Goal: Task Accomplishment & Management: Use online tool/utility

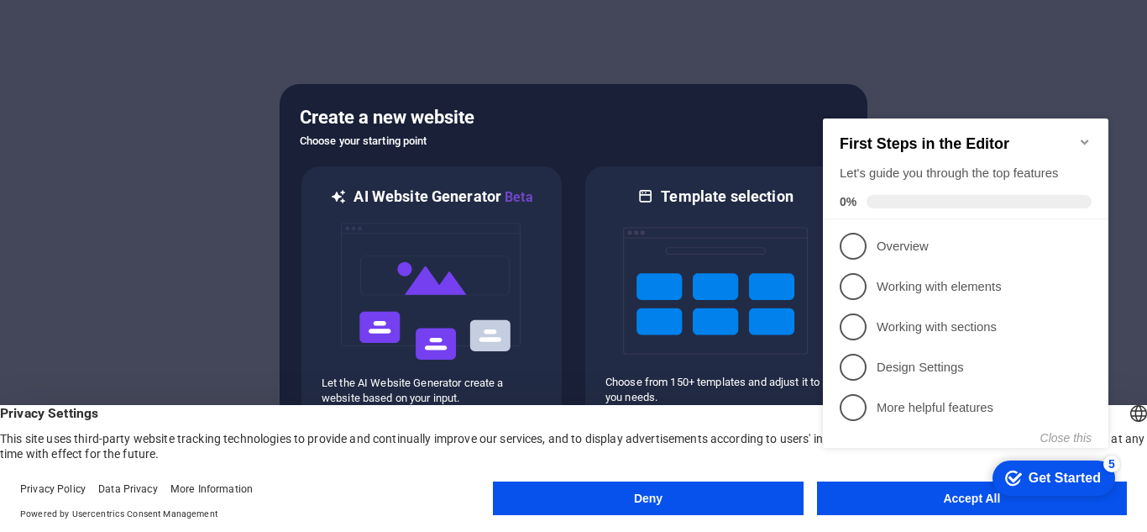
click at [685, 491] on button "Deny" at bounding box center [648, 498] width 310 height 34
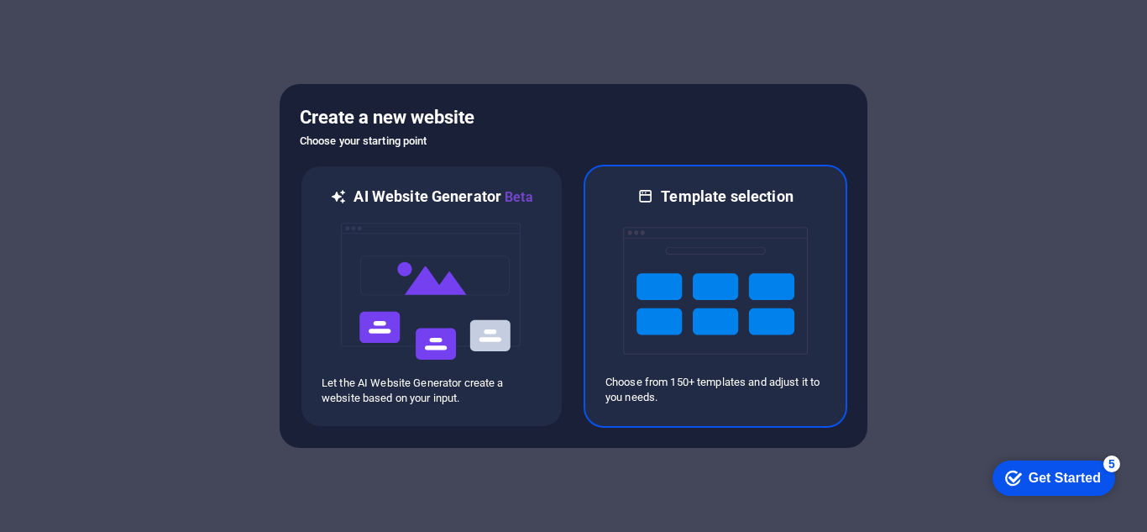
click at [613, 294] on div at bounding box center [716, 291] width 220 height 168
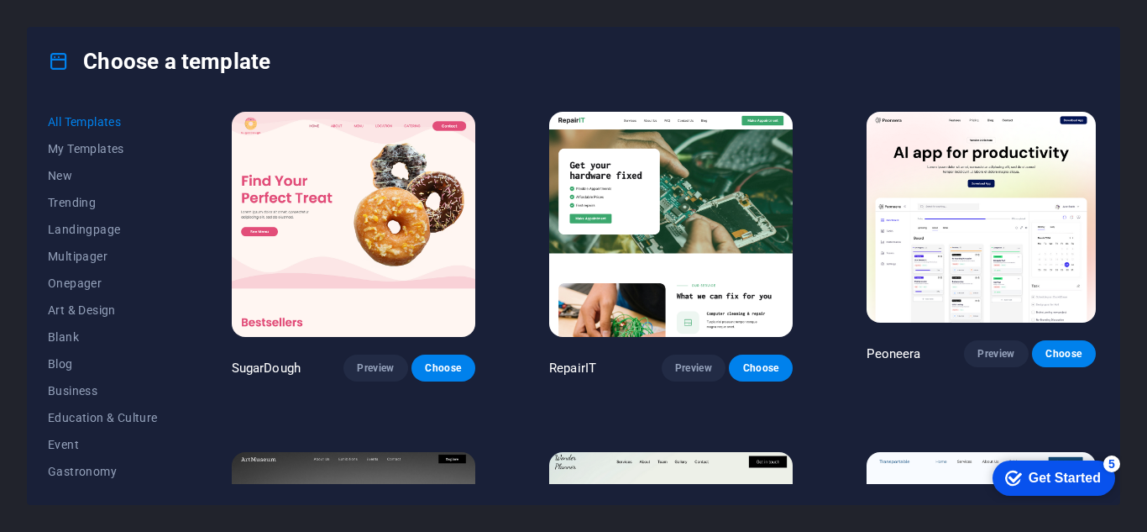
click at [402, 231] on img at bounding box center [354, 224] width 244 height 225
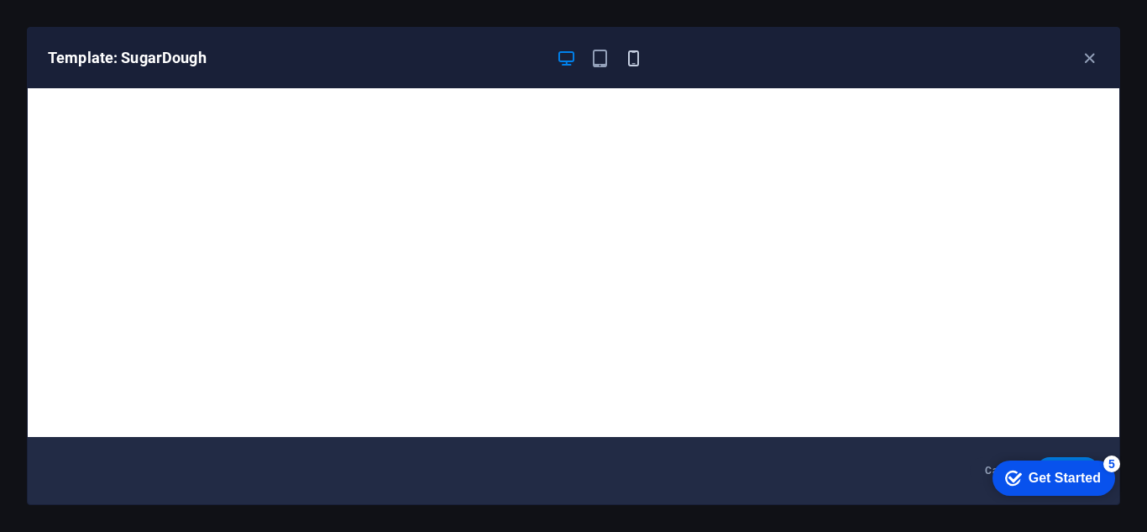
click at [636, 56] on icon "button" at bounding box center [633, 58] width 19 height 19
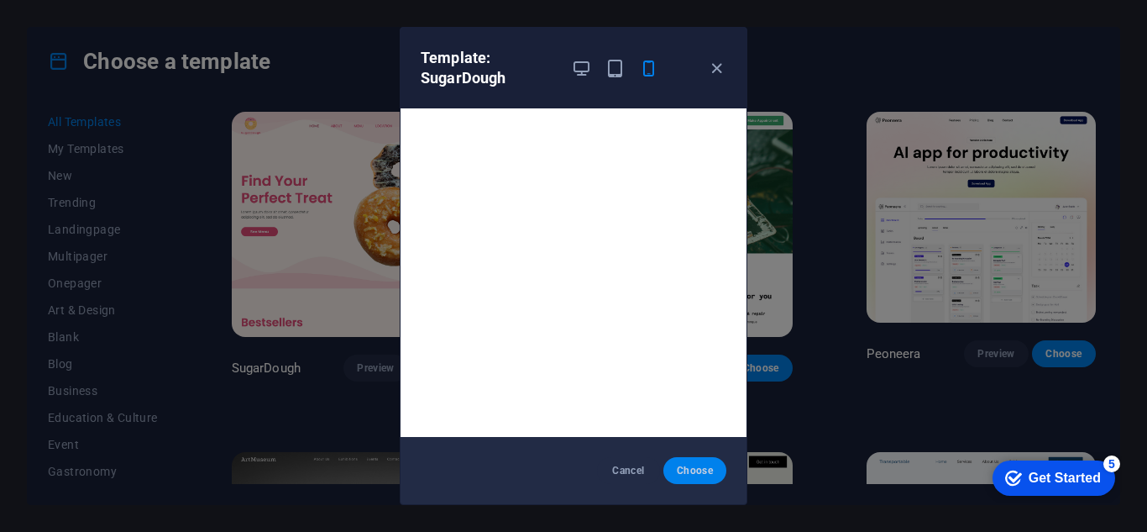
click at [689, 461] on button "Choose" at bounding box center [695, 470] width 63 height 27
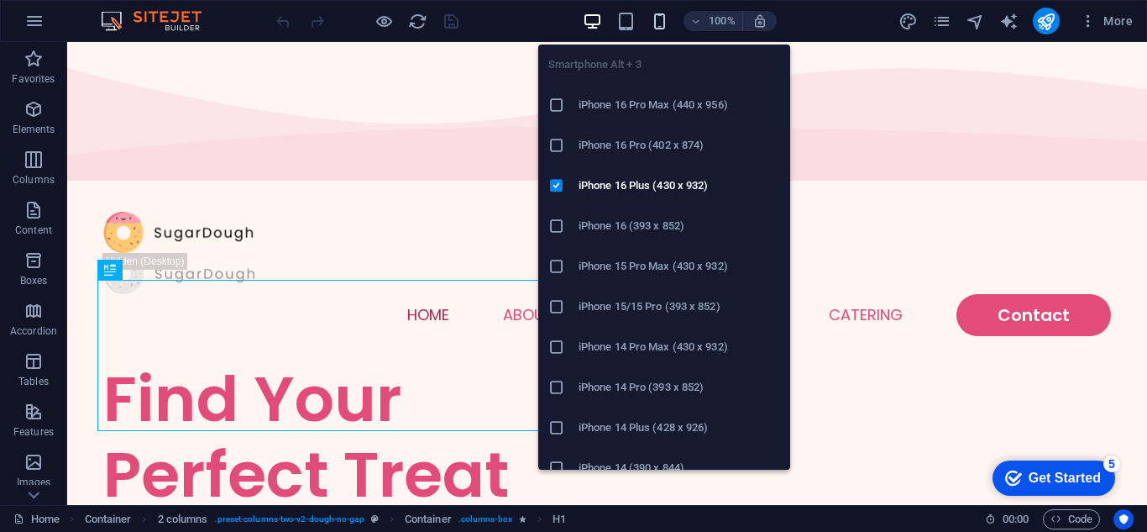
click at [655, 18] on icon "button" at bounding box center [659, 21] width 19 height 19
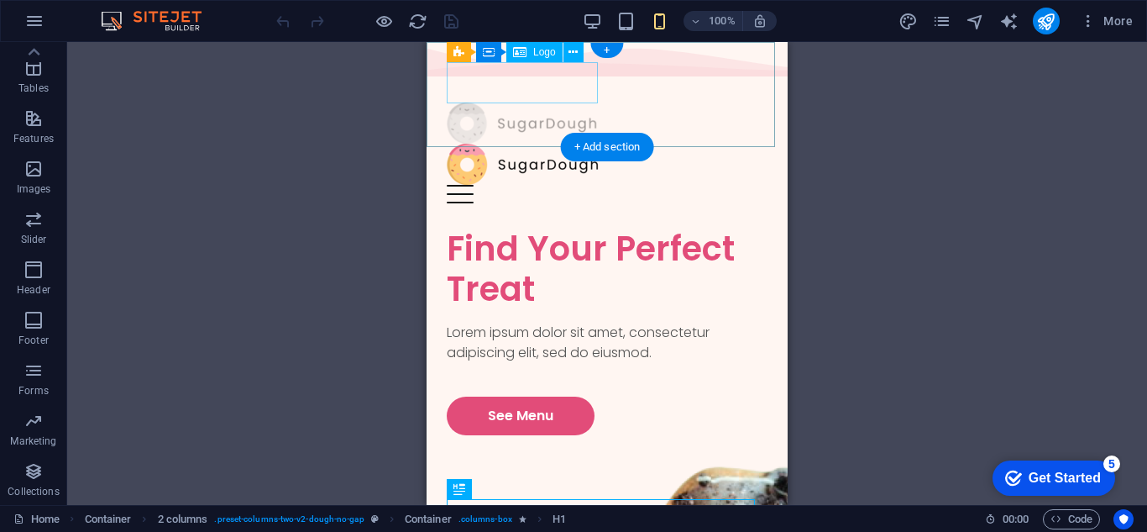
click at [525, 102] on div at bounding box center [607, 122] width 321 height 41
click at [530, 102] on div at bounding box center [607, 122] width 321 height 41
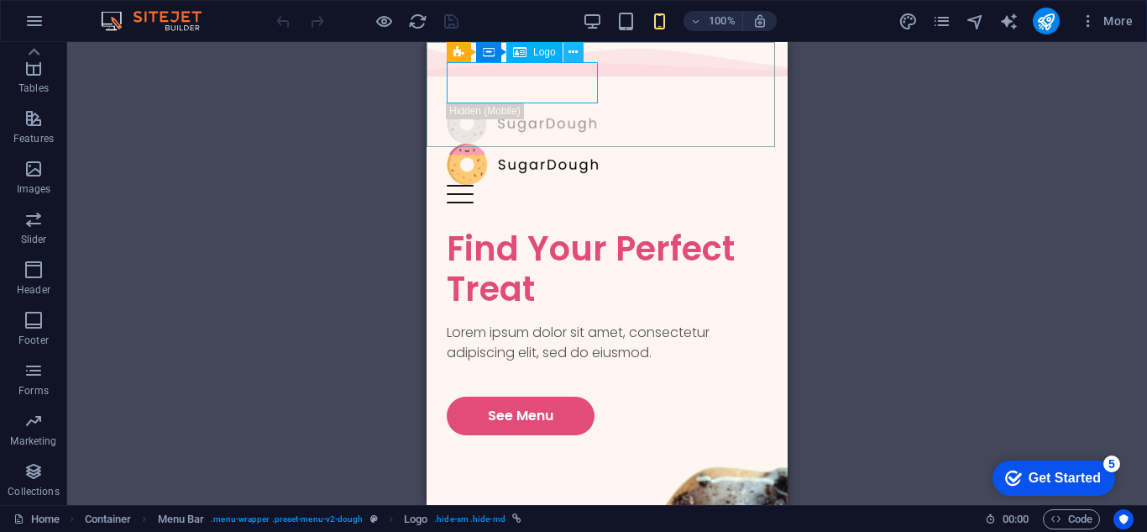
click at [571, 51] on icon at bounding box center [573, 53] width 9 height 18
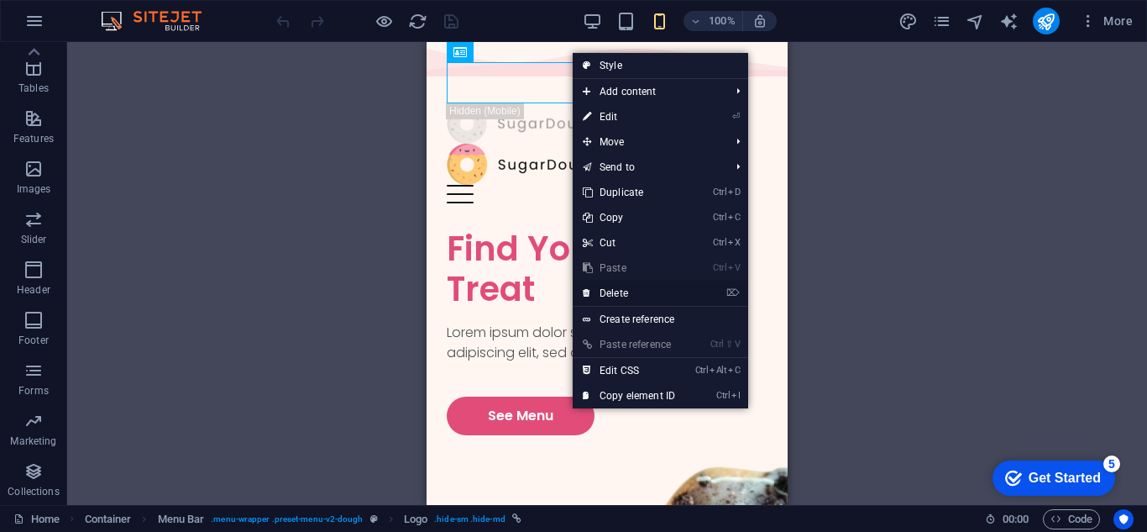
click at [628, 288] on link "⌦ Delete" at bounding box center [629, 293] width 113 height 25
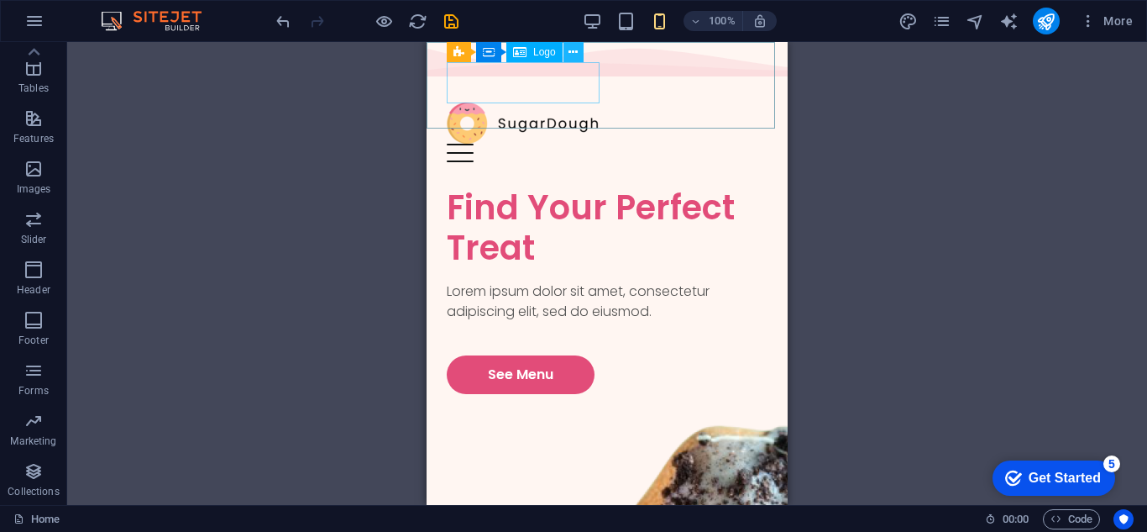
click at [573, 50] on icon at bounding box center [573, 53] width 9 height 18
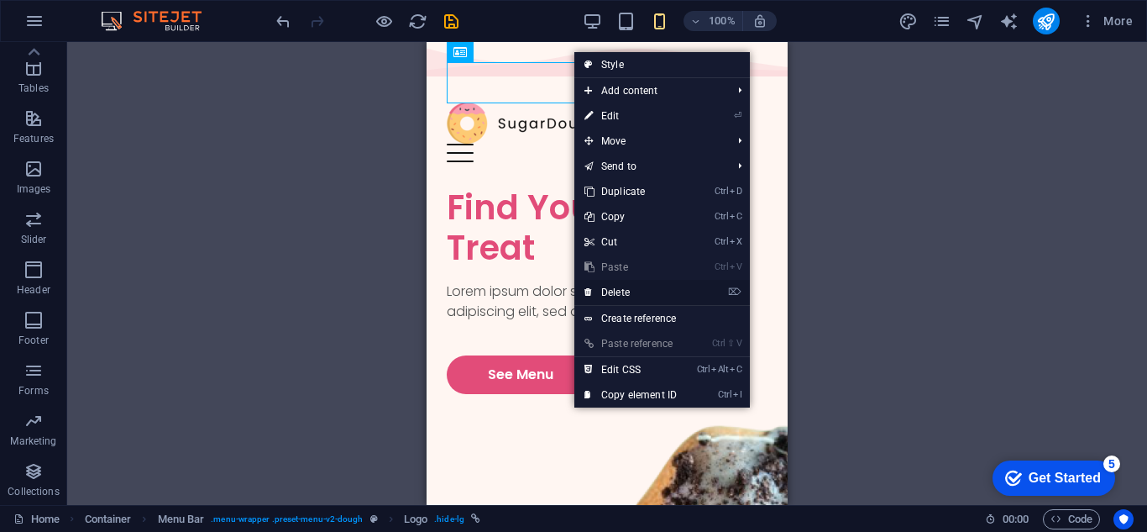
drag, startPoint x: 633, startPoint y: 291, endPoint x: 206, endPoint y: 249, distance: 428.9
click at [633, 291] on link "⌦ Delete" at bounding box center [631, 292] width 113 height 25
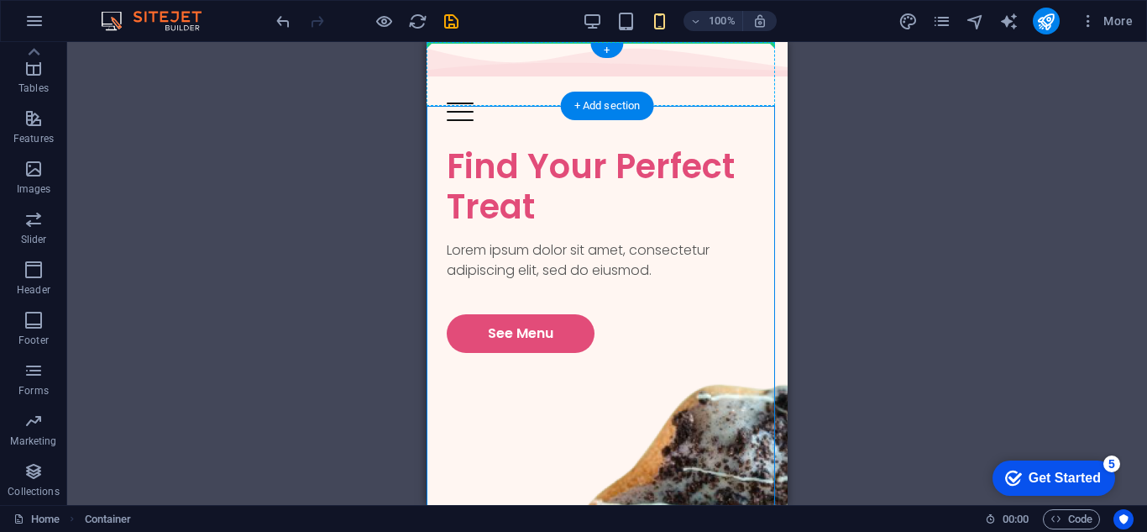
drag, startPoint x: 524, startPoint y: 107, endPoint x: 504, endPoint y: 60, distance: 51.2
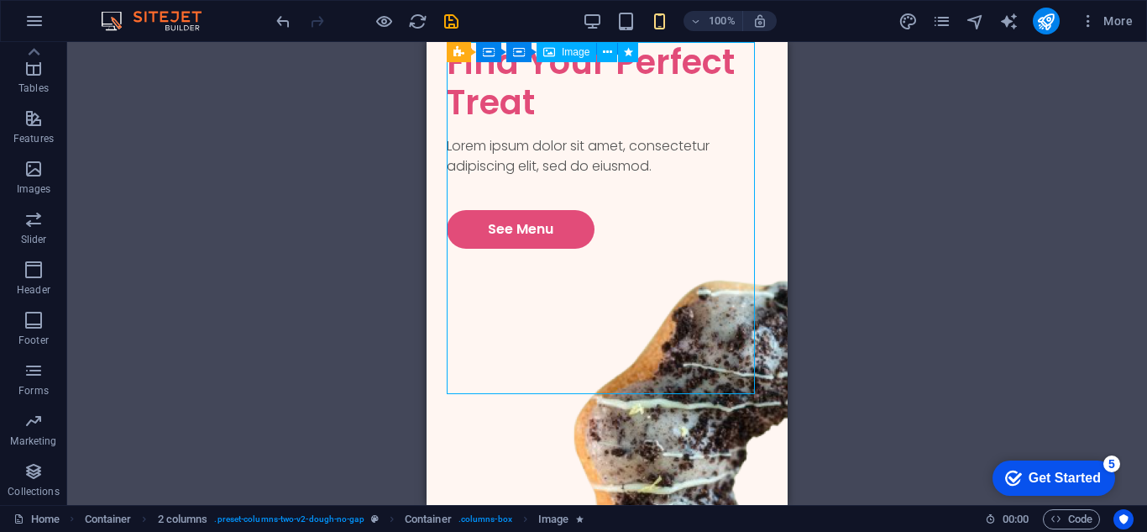
click at [567, 52] on span "Image" at bounding box center [576, 52] width 28 height 10
click at [25, 177] on icon "button" at bounding box center [34, 169] width 20 height 20
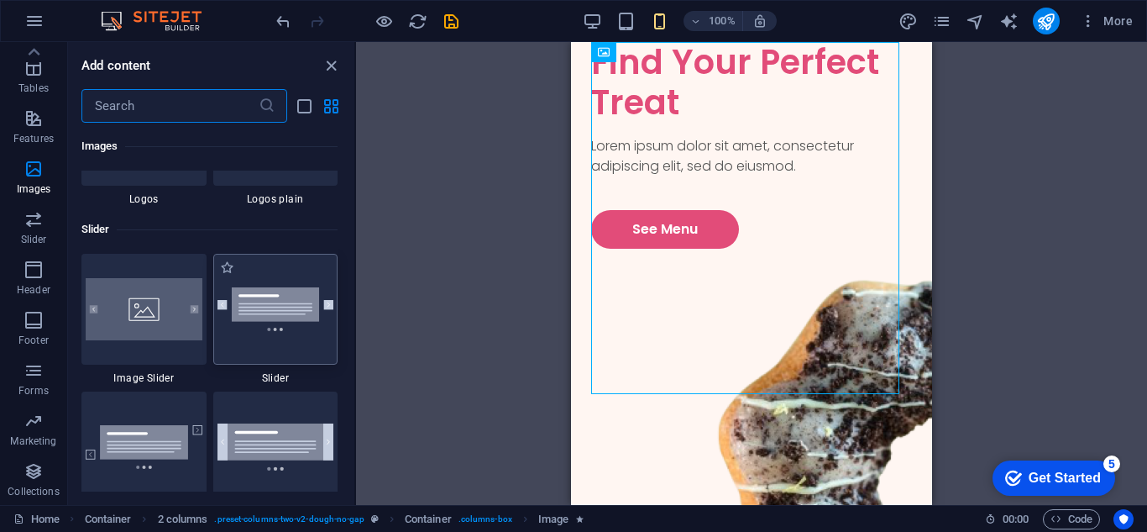
scroll to position [9442, 0]
click at [165, 296] on img at bounding box center [144, 307] width 117 height 62
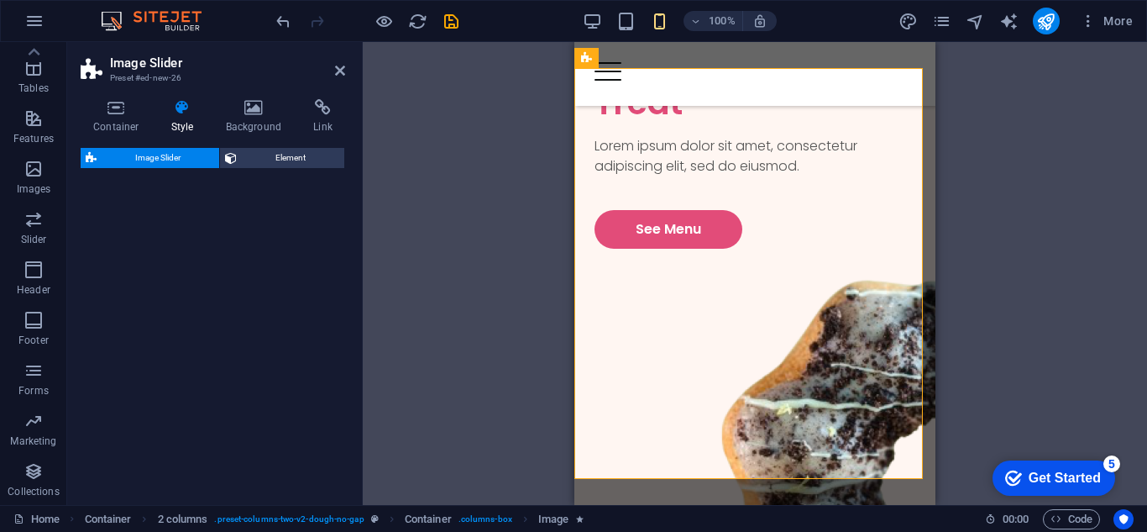
select select "rem"
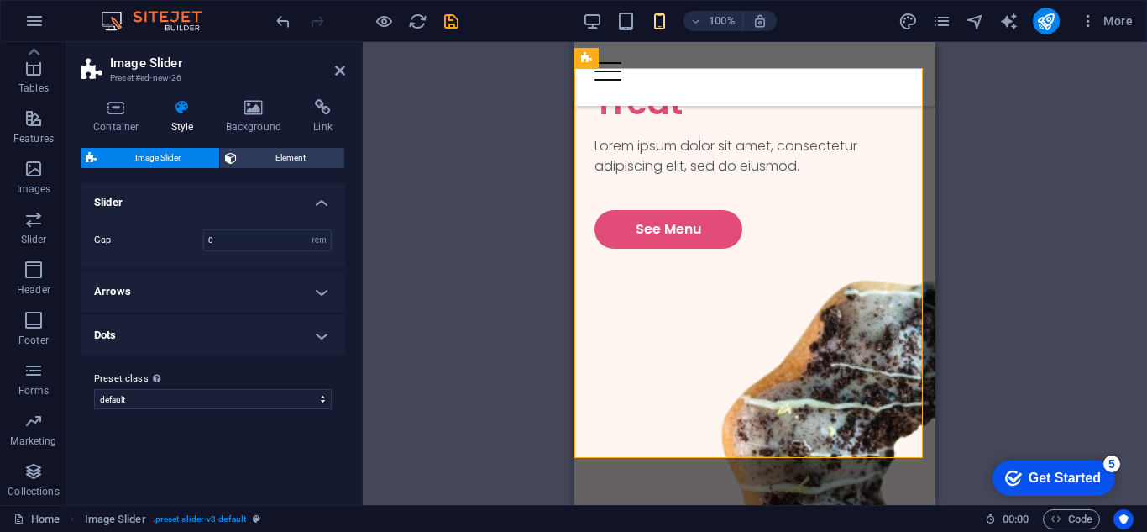
scroll to position [533, 0]
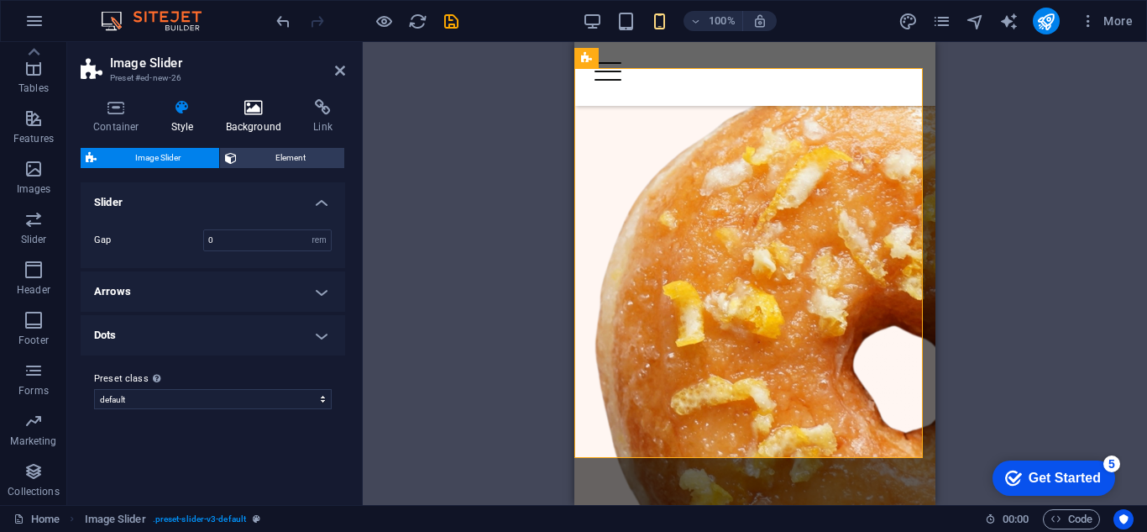
click at [251, 113] on icon at bounding box center [253, 107] width 81 height 17
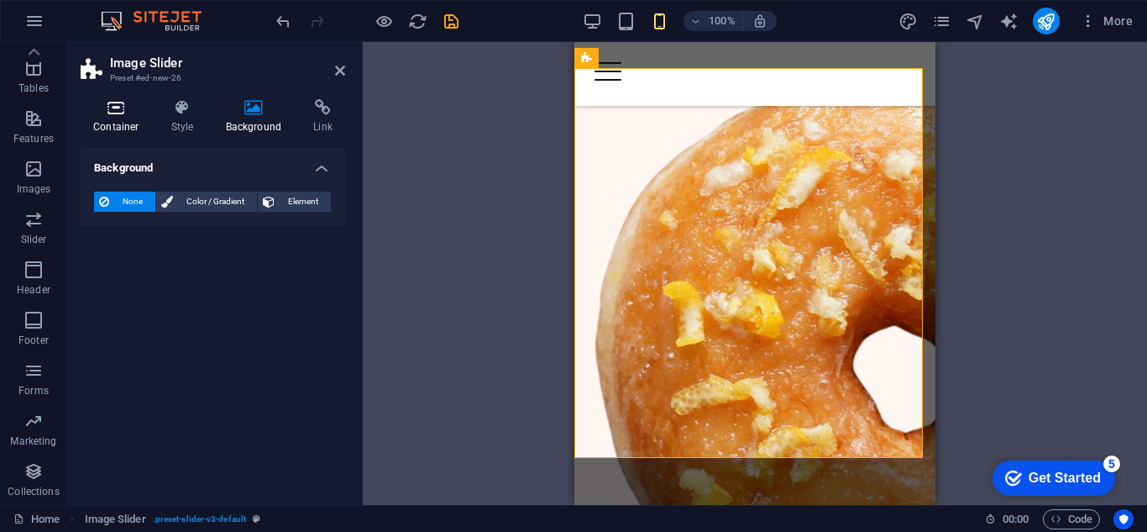
click at [109, 117] on h4 "Container" at bounding box center [120, 116] width 78 height 35
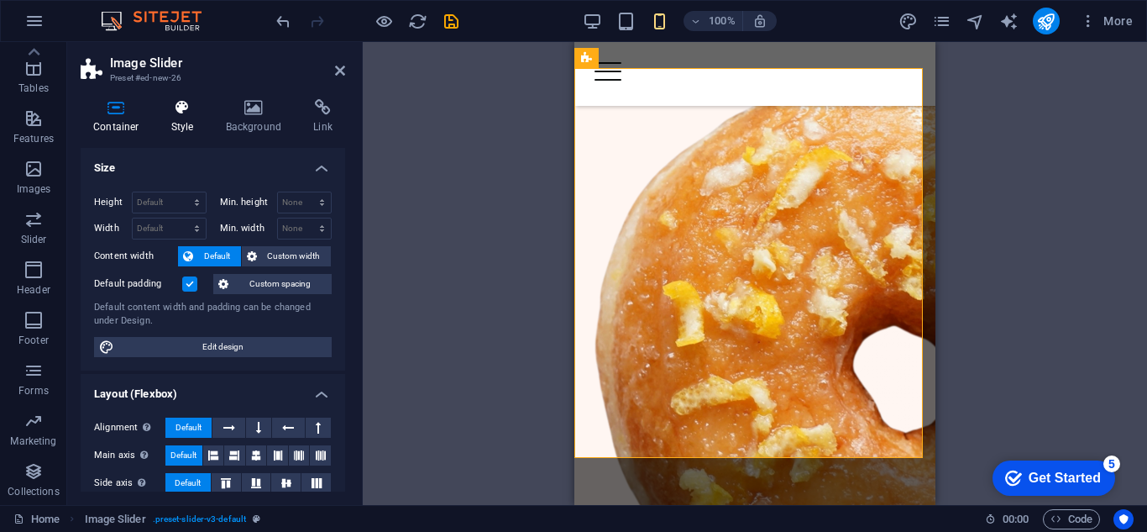
click at [168, 113] on icon at bounding box center [183, 107] width 48 height 17
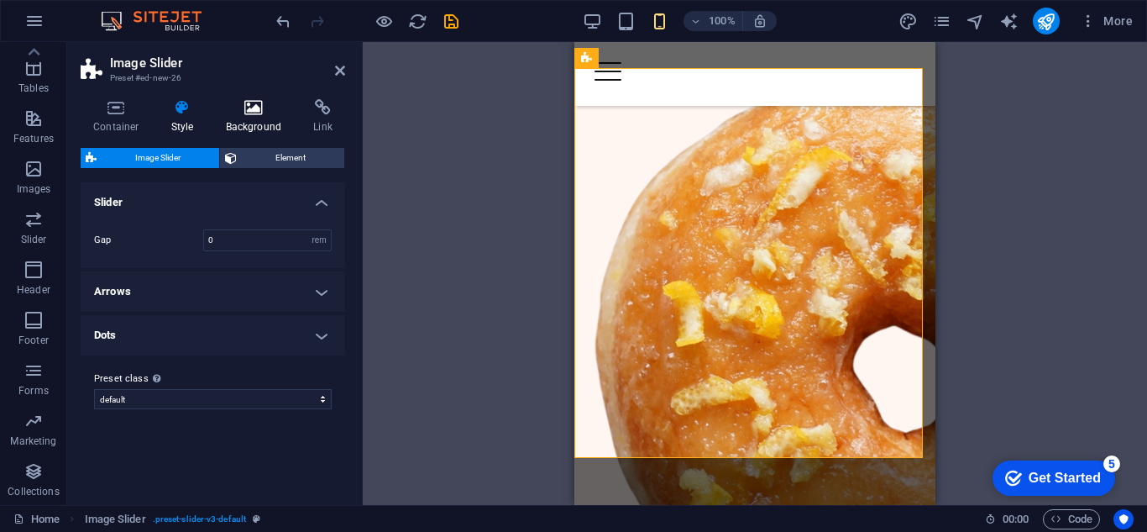
click at [247, 110] on icon at bounding box center [253, 107] width 81 height 17
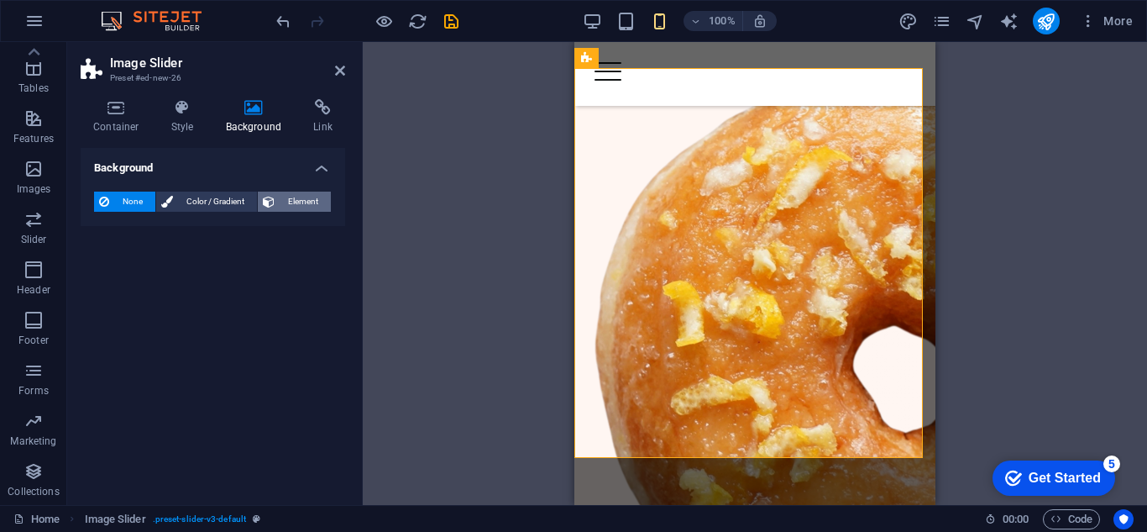
click at [281, 202] on span "Element" at bounding box center [303, 202] width 46 height 20
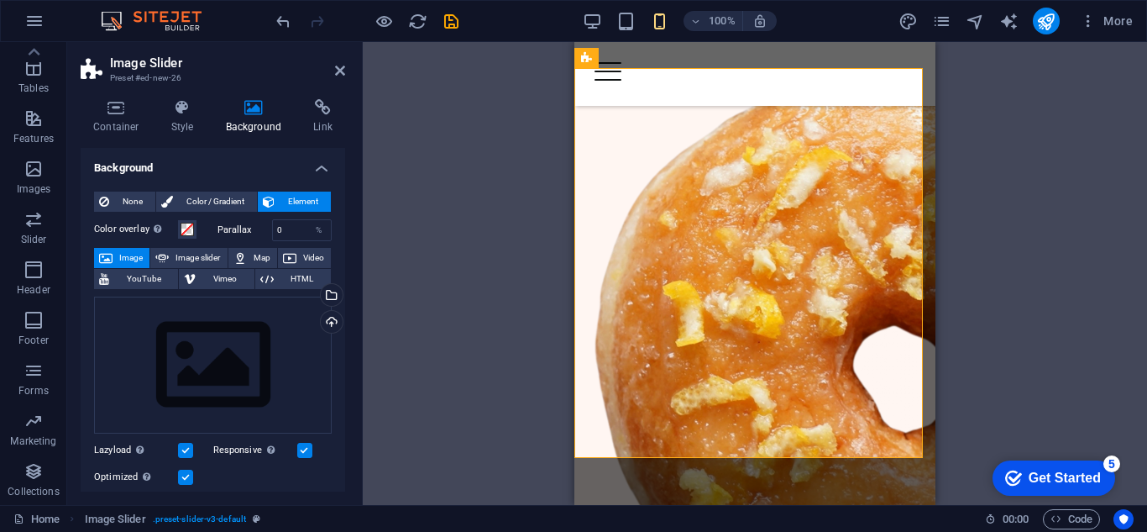
click at [132, 257] on span "Image" at bounding box center [131, 258] width 27 height 20
click at [131, 257] on span "Image" at bounding box center [131, 258] width 27 height 20
click at [335, 73] on icon at bounding box center [340, 70] width 10 height 13
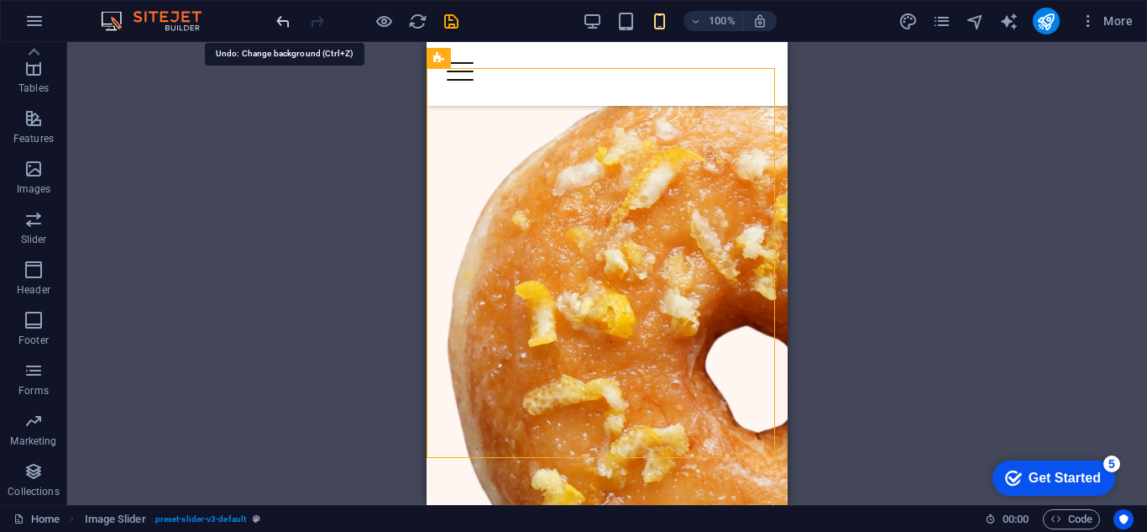
click at [277, 18] on icon "undo" at bounding box center [283, 21] width 19 height 19
click at [279, 23] on icon "undo" at bounding box center [283, 21] width 19 height 19
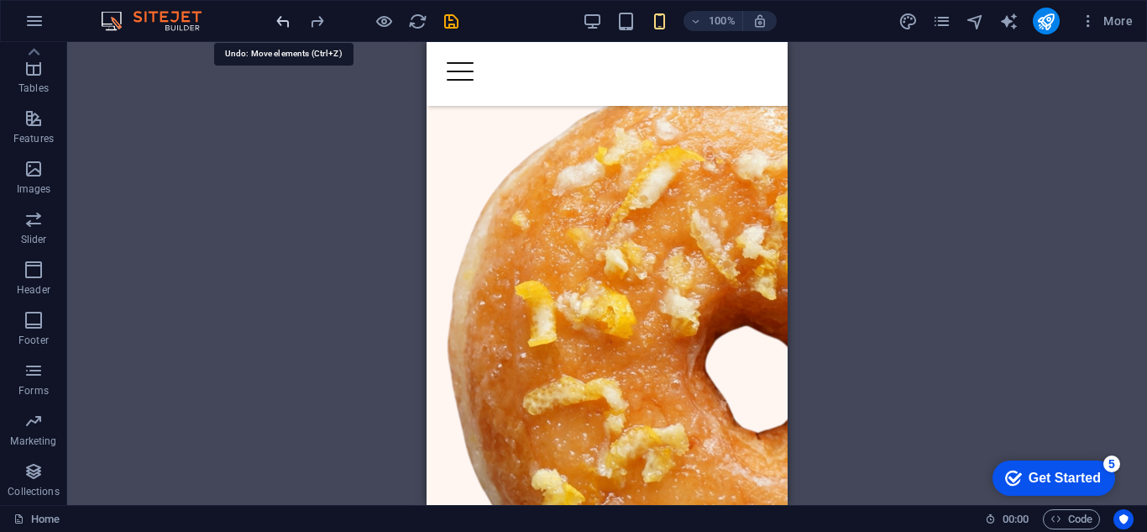
click at [282, 24] on icon "undo" at bounding box center [283, 21] width 19 height 19
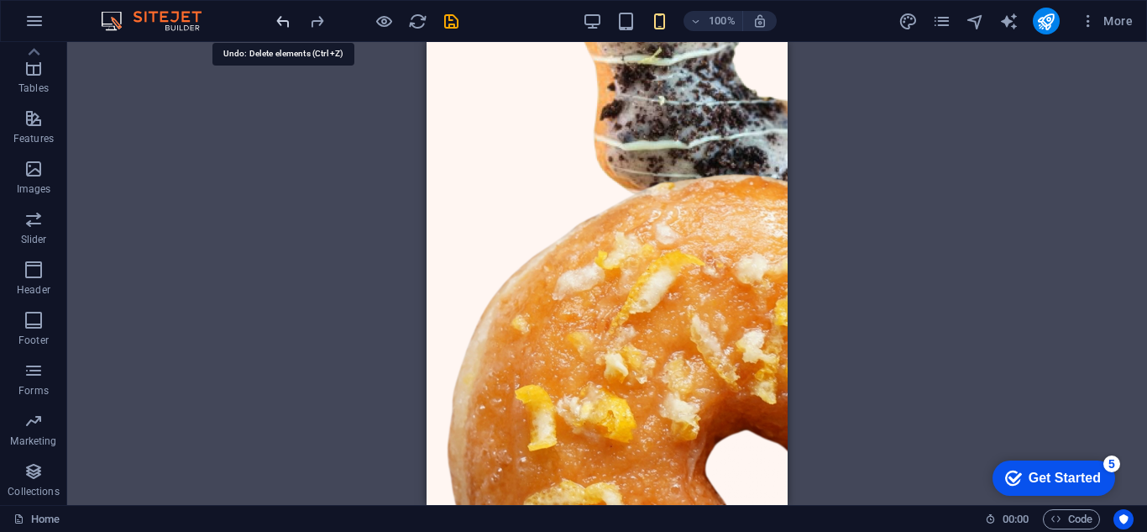
scroll to position [0, 0]
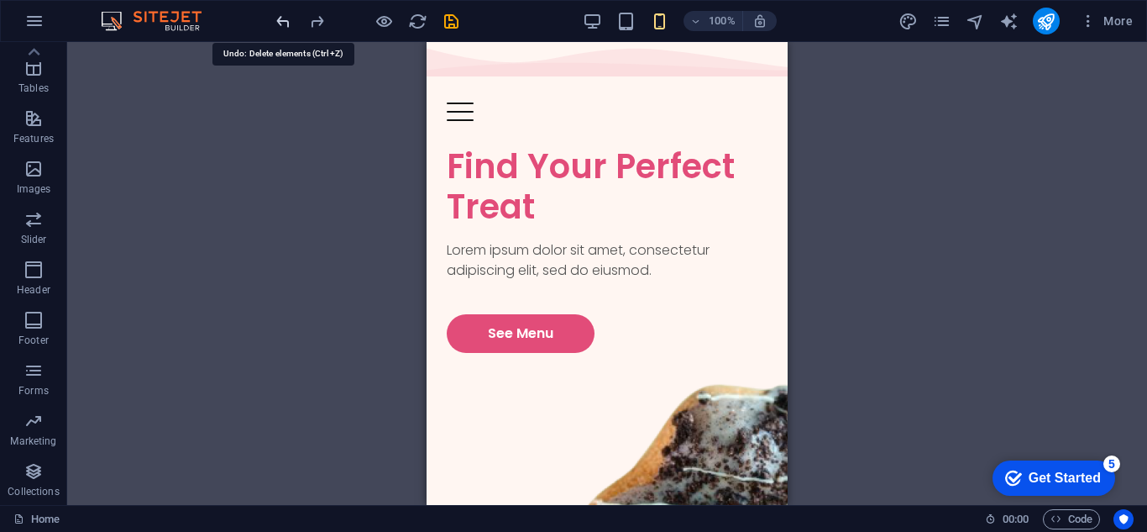
click at [283, 24] on icon "undo" at bounding box center [283, 21] width 19 height 19
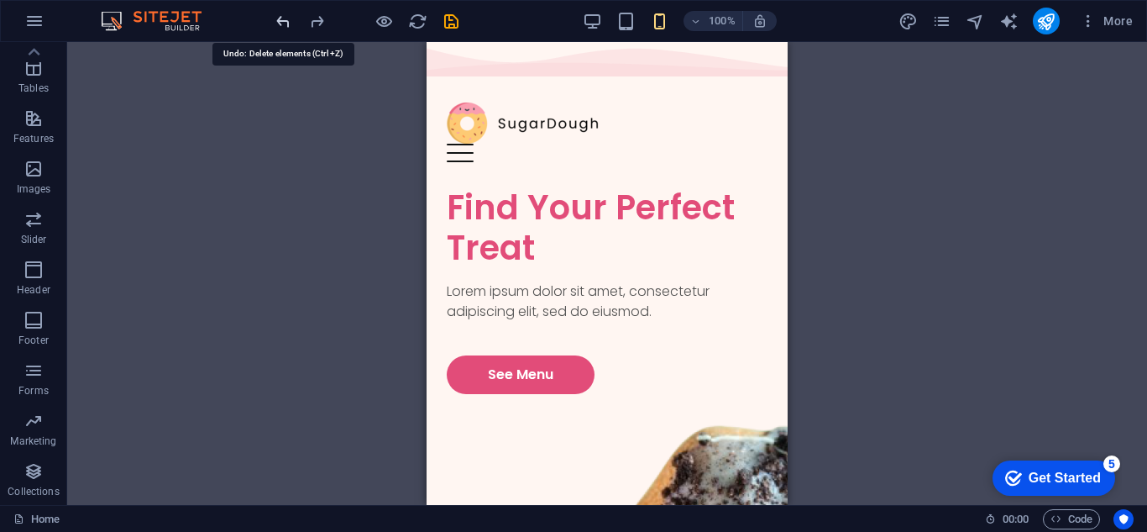
click at [283, 24] on icon "undo" at bounding box center [283, 21] width 19 height 19
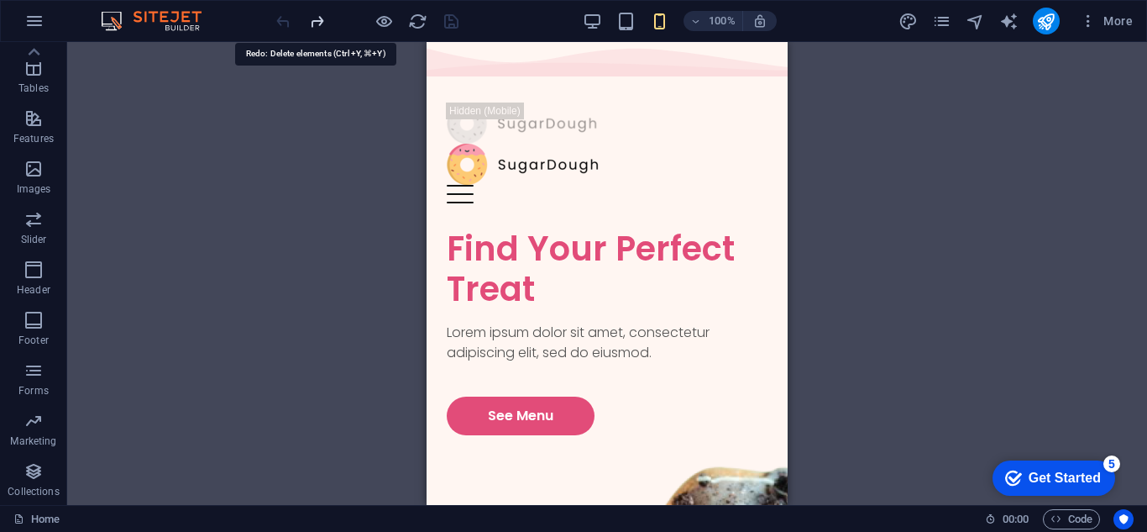
click at [312, 24] on icon "redo" at bounding box center [316, 21] width 19 height 19
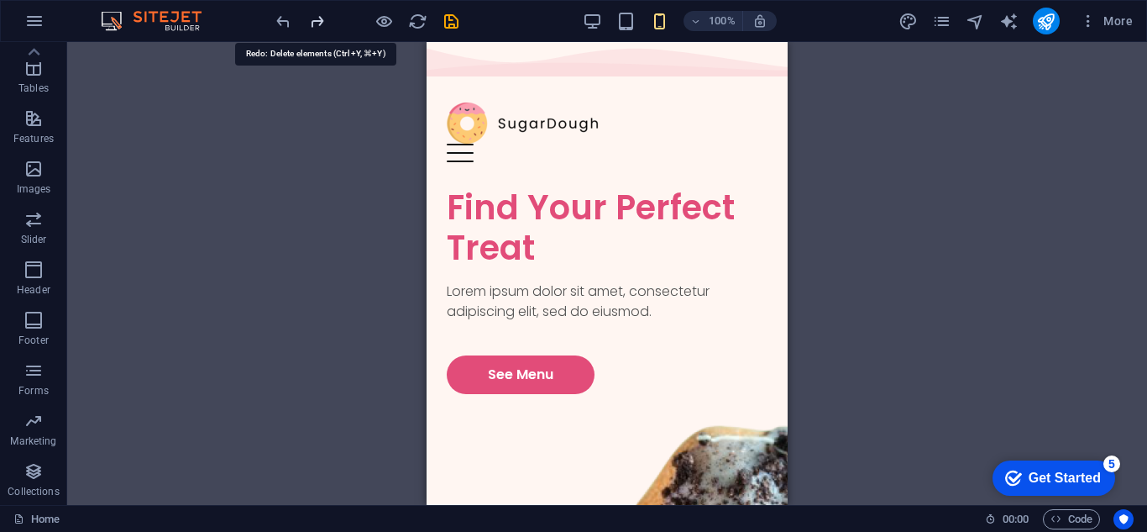
click at [312, 24] on icon "redo" at bounding box center [316, 21] width 19 height 19
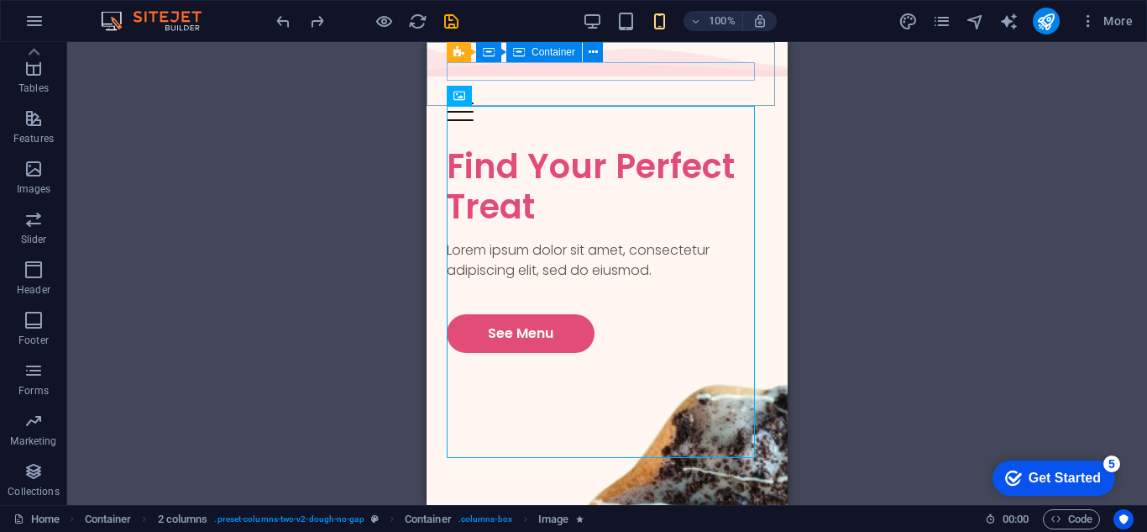
click at [537, 61] on div "Container" at bounding box center [545, 52] width 76 height 20
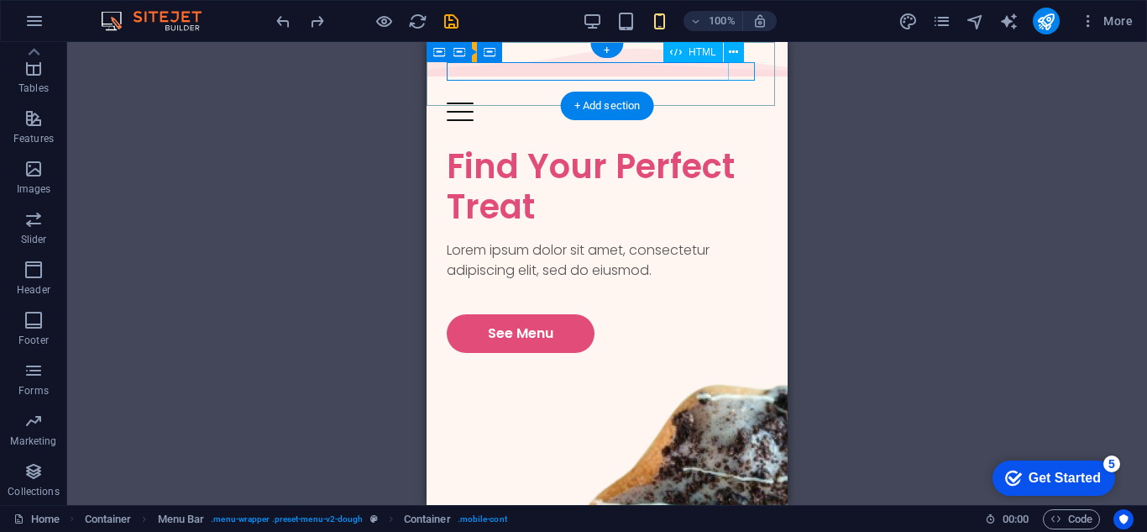
click at [738, 102] on div at bounding box center [607, 111] width 321 height 18
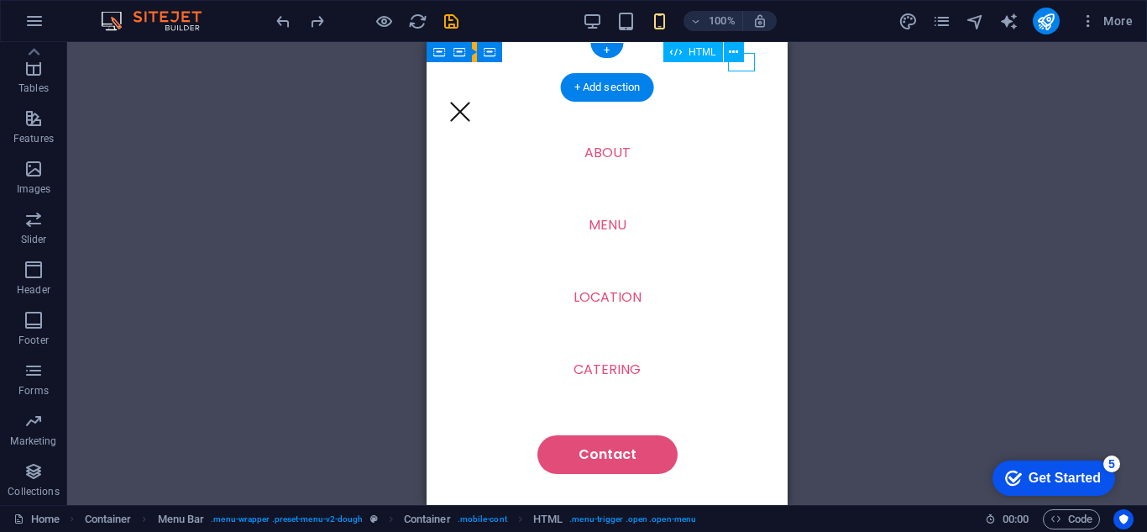
click at [474, 102] on div at bounding box center [460, 111] width 27 height 18
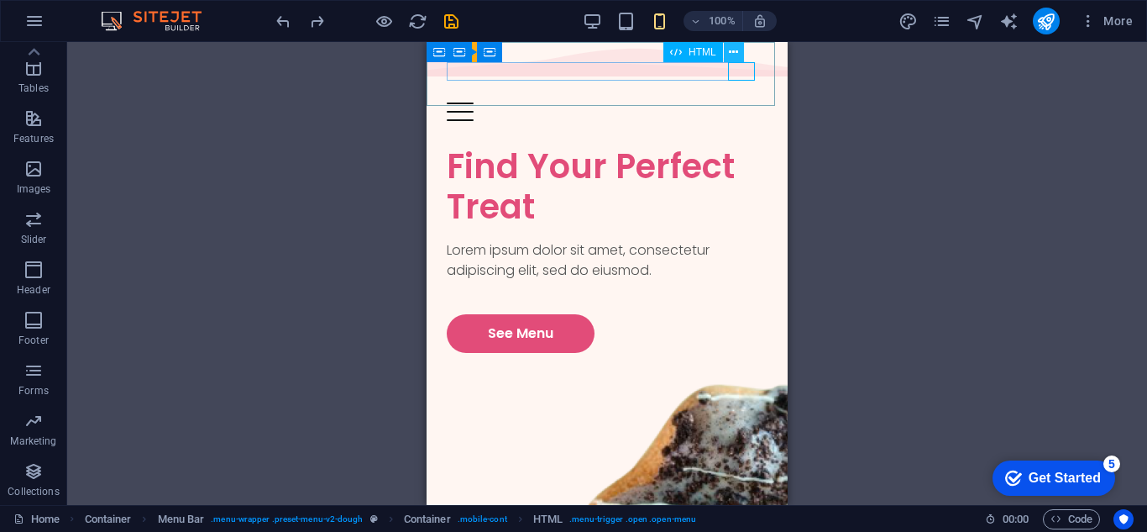
click at [733, 50] on icon at bounding box center [733, 53] width 9 height 18
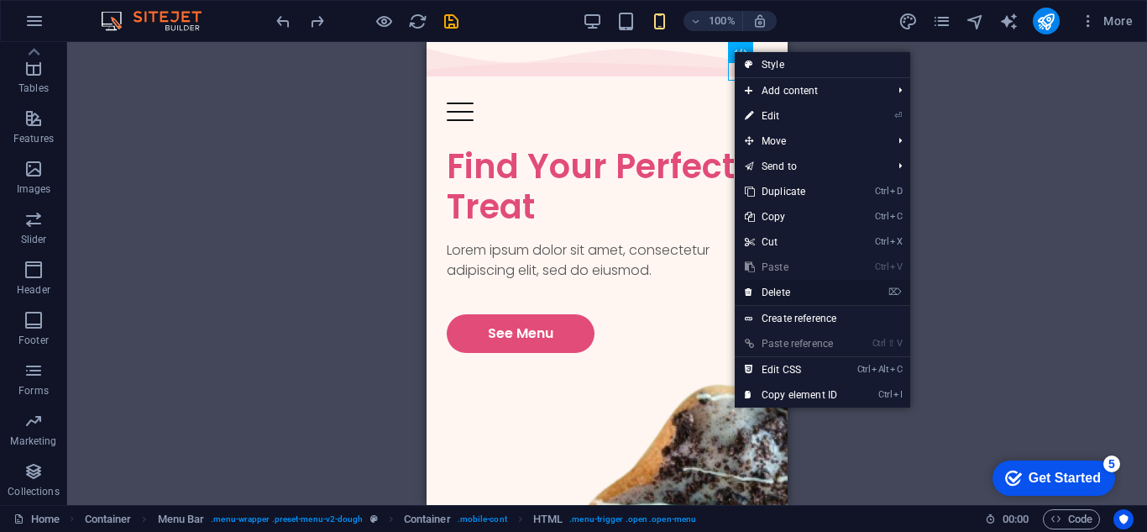
click at [782, 286] on link "⌦ Delete" at bounding box center [791, 292] width 113 height 25
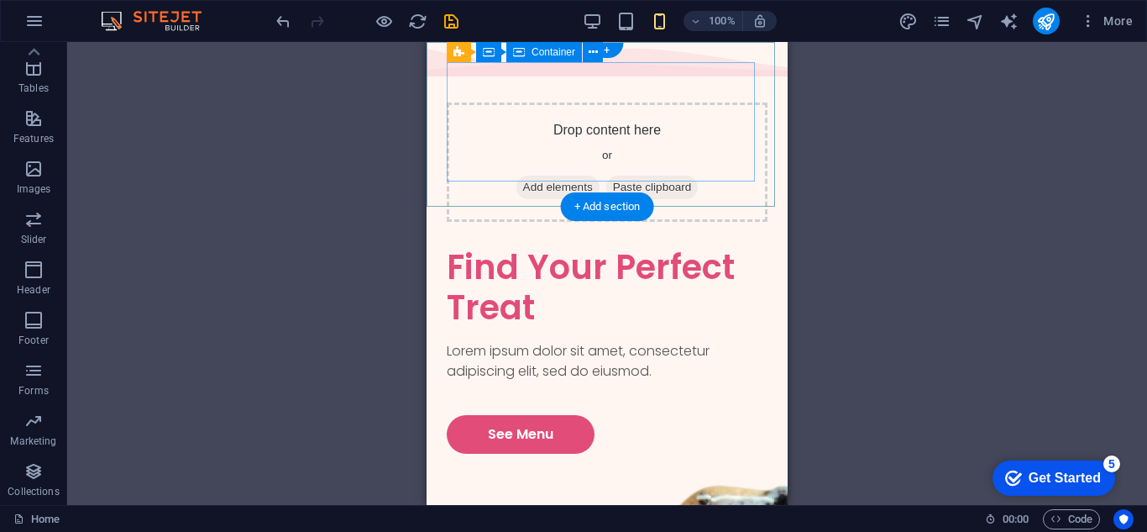
drag, startPoint x: 465, startPoint y: 315, endPoint x: 533, endPoint y: 123, distance: 204.0
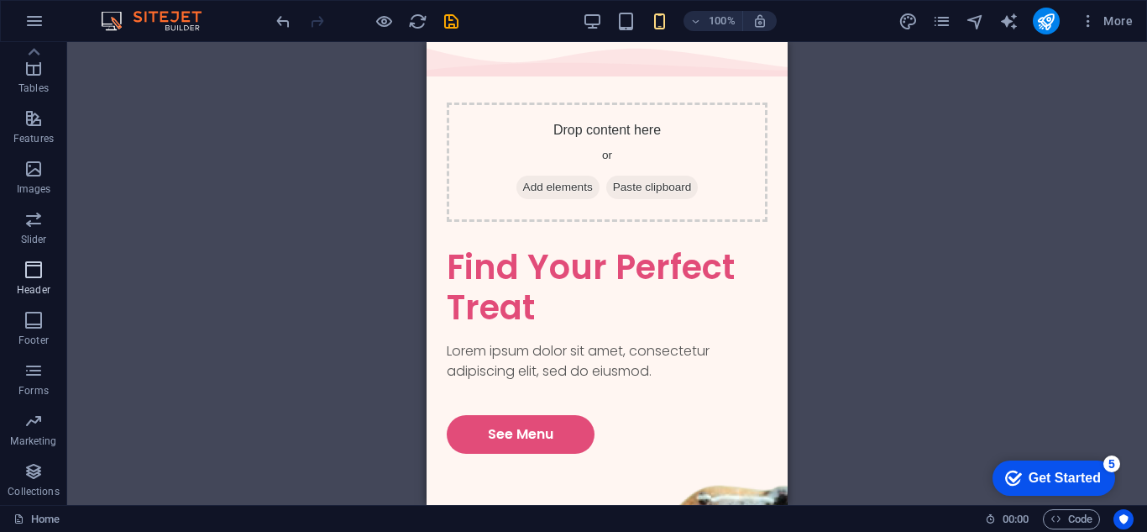
click at [30, 277] on icon "button" at bounding box center [34, 270] width 20 height 20
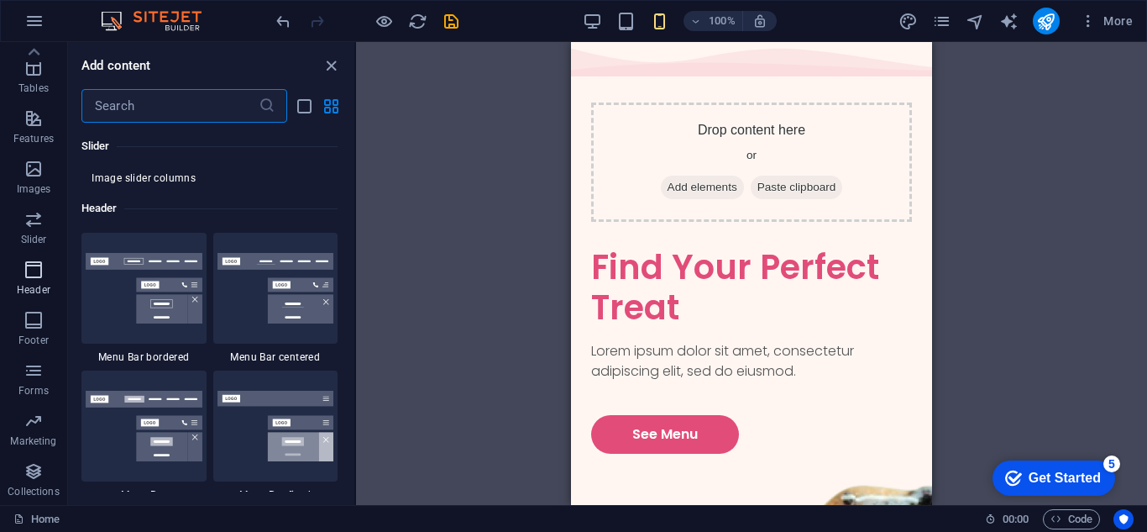
scroll to position [10116, 0]
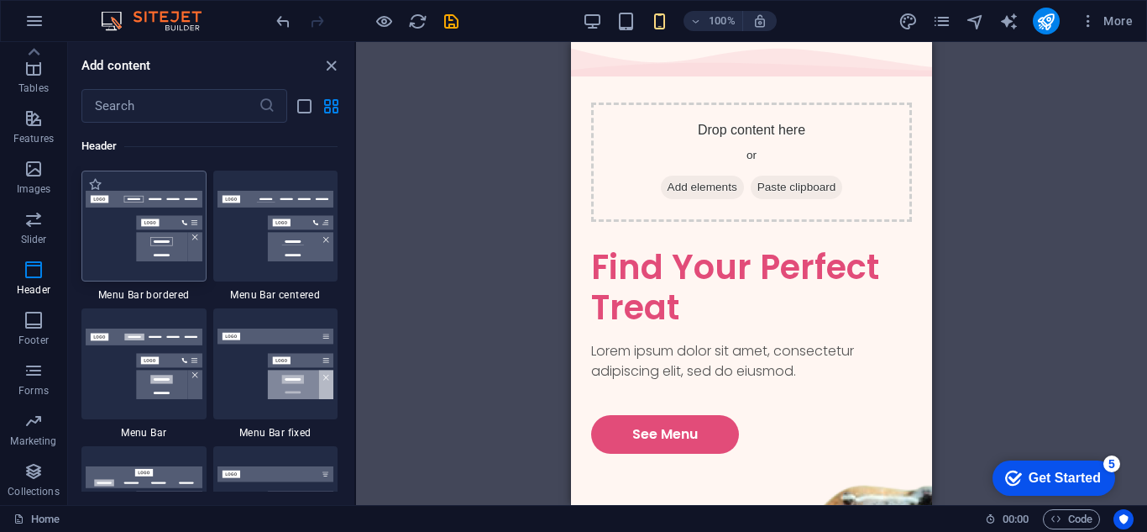
click at [160, 246] on img at bounding box center [144, 226] width 117 height 71
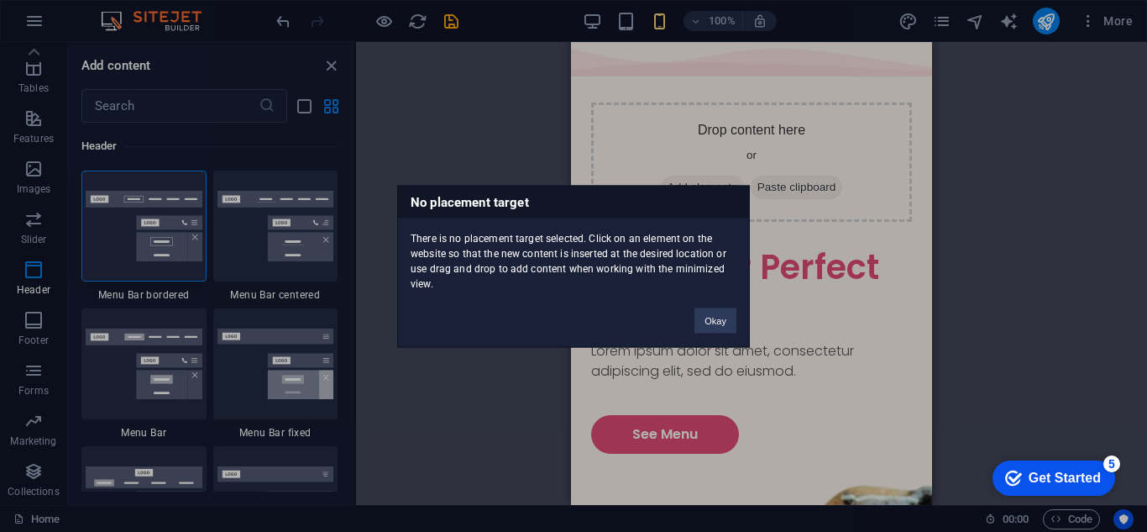
drag, startPoint x: 160, startPoint y: 246, endPoint x: 170, endPoint y: 246, distance: 10.1
click at [170, 246] on div "No placement target There is no placement target selected. Click on an element …" at bounding box center [573, 266] width 1147 height 532
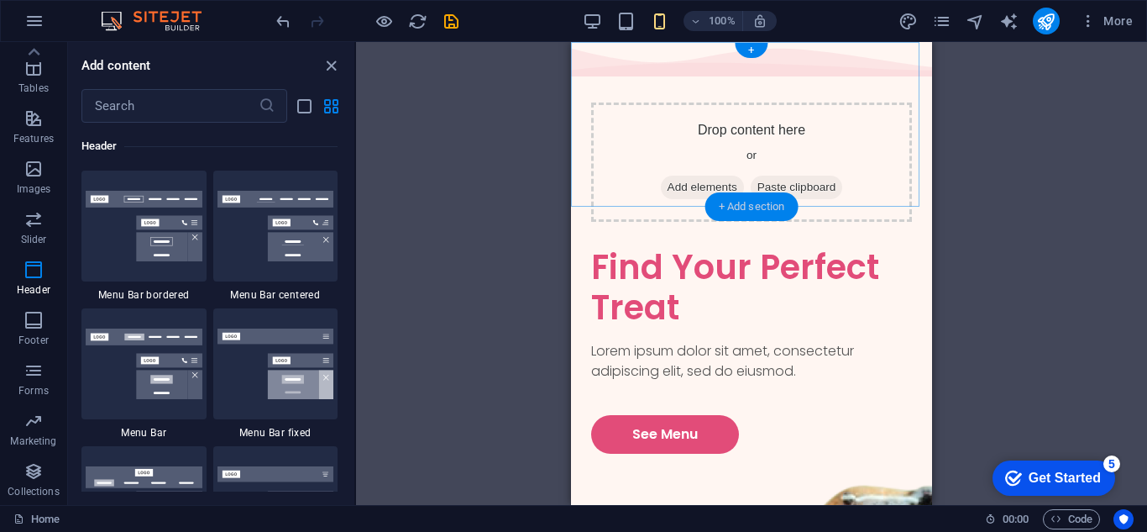
click at [711, 207] on div "+ Add section" at bounding box center [752, 206] width 93 height 29
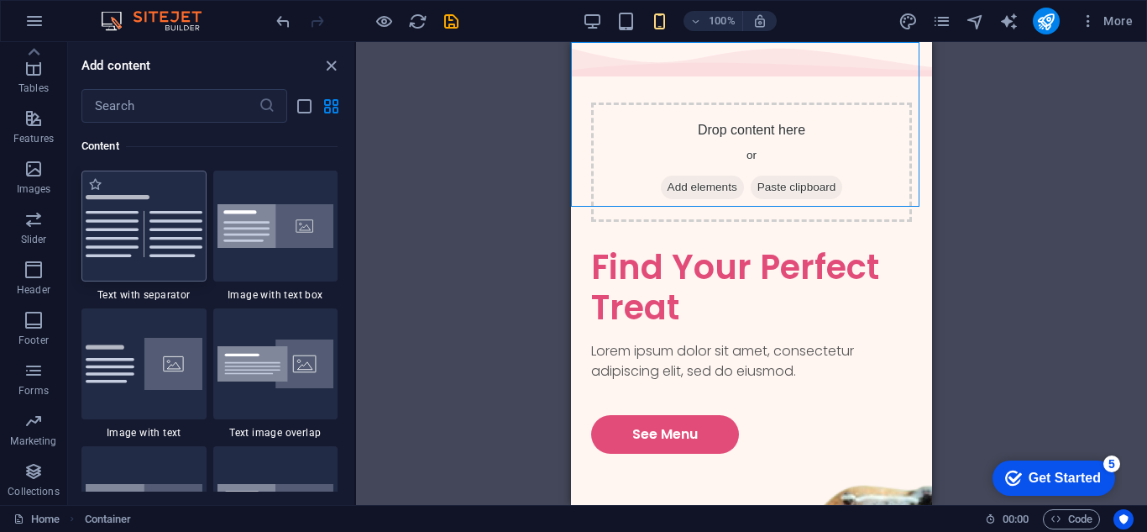
scroll to position [3107, 0]
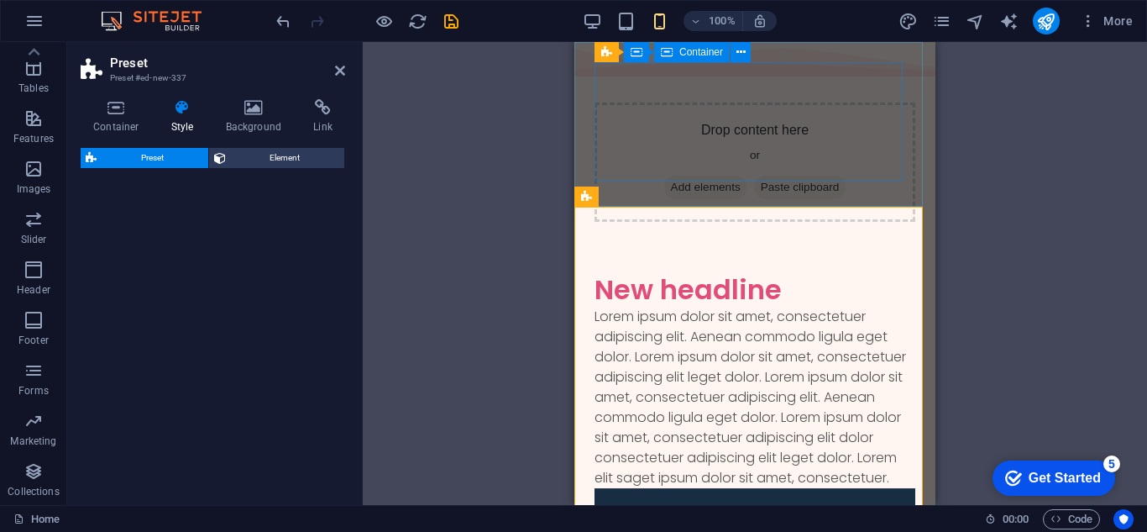
select select "rem"
select select "px"
select select "preset-text-with-image-v4-default"
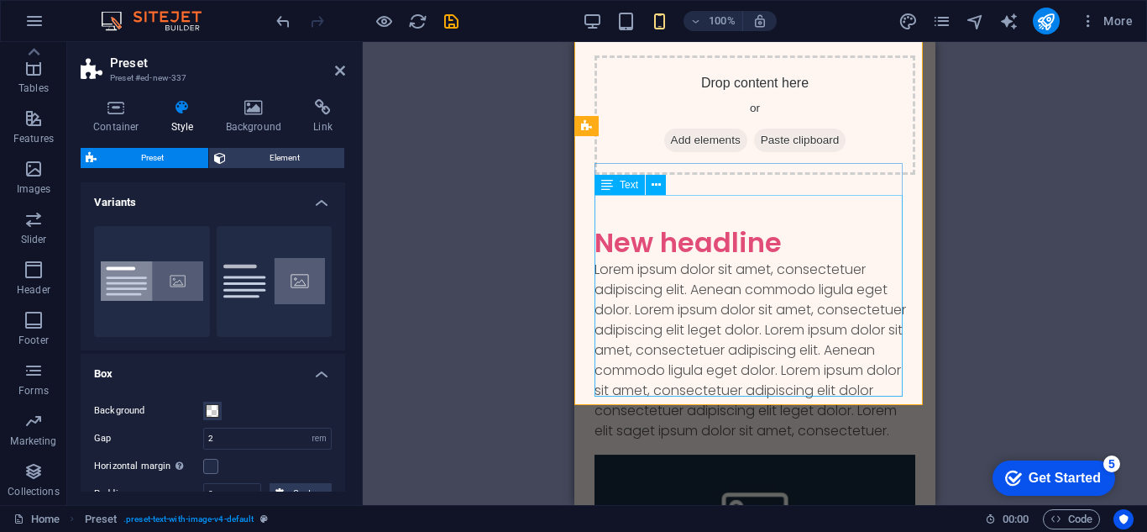
scroll to position [0, 0]
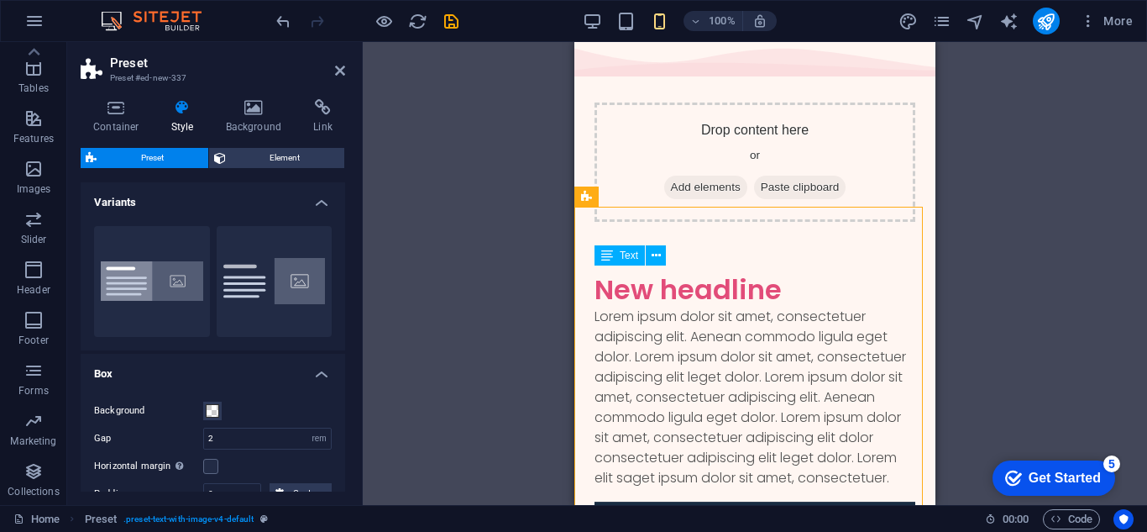
click at [601, 272] on div "New headline Lorem ipsum dolor sit amet, consectetuer adipiscing elit. Aenean c…" at bounding box center [755, 506] width 361 height 519
drag, startPoint x: 596, startPoint y: 274, endPoint x: 589, endPoint y: 268, distance: 8.9
click at [589, 268] on div "New headline Lorem ipsum dolor sit amet, consectetuer adipiscing elit. Aenean c…" at bounding box center [755, 506] width 361 height 519
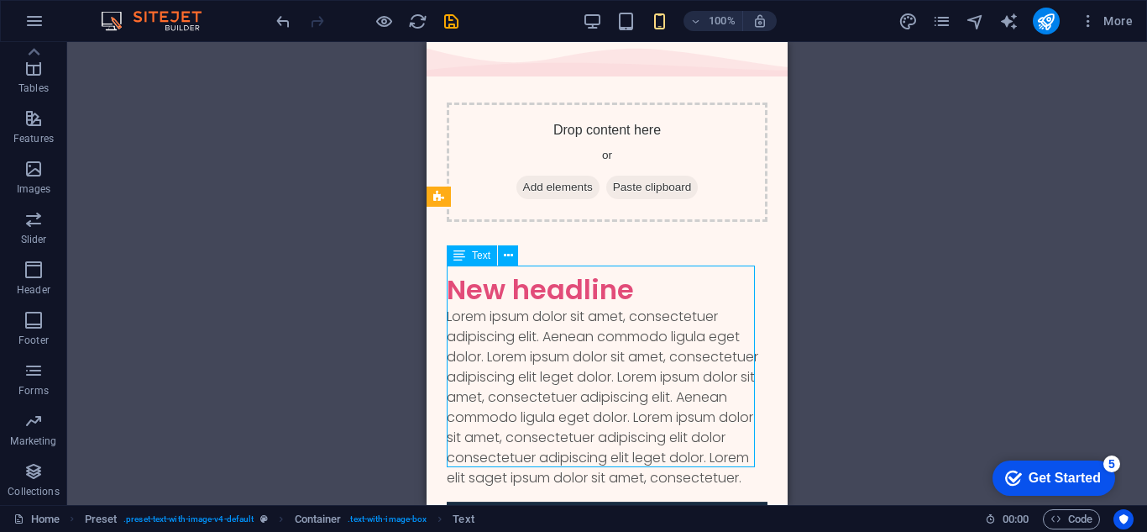
drag, startPoint x: 447, startPoint y: 270, endPoint x: 588, endPoint y: 283, distance: 141.7
click at [595, 307] on div "Lorem ipsum dolor sit amet, consectetuer adipiscing elit. Aenean commodo ligula…" at bounding box center [607, 397] width 321 height 181
click at [467, 307] on div "Lorem ipsum dolor sit amet, consectetuer adipiscing elit. Aenean commodo ligula…" at bounding box center [607, 397] width 321 height 181
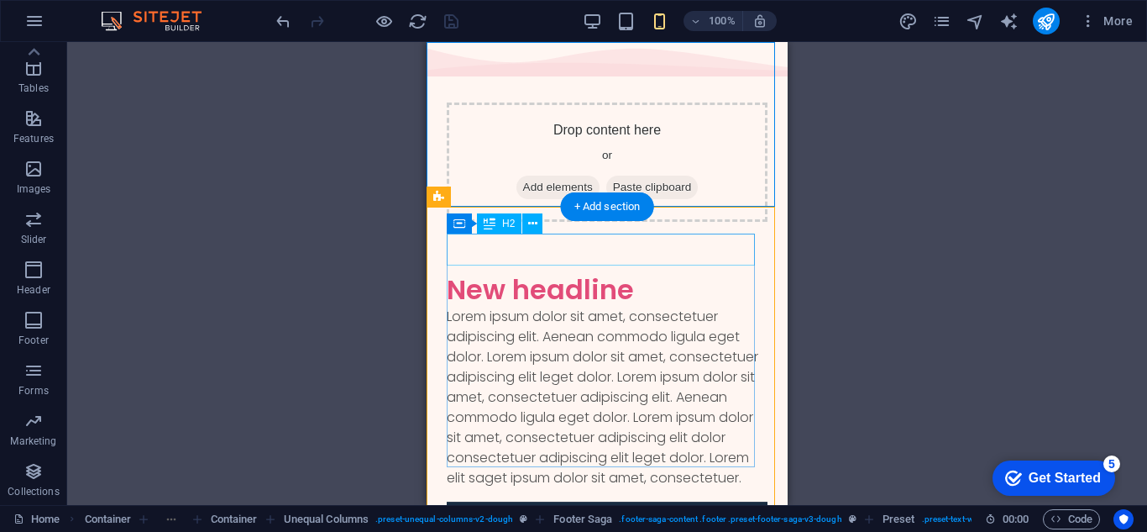
drag, startPoint x: 641, startPoint y: 249, endPoint x: 631, endPoint y: 248, distance: 10.1
click at [639, 274] on div "New headline" at bounding box center [607, 290] width 321 height 32
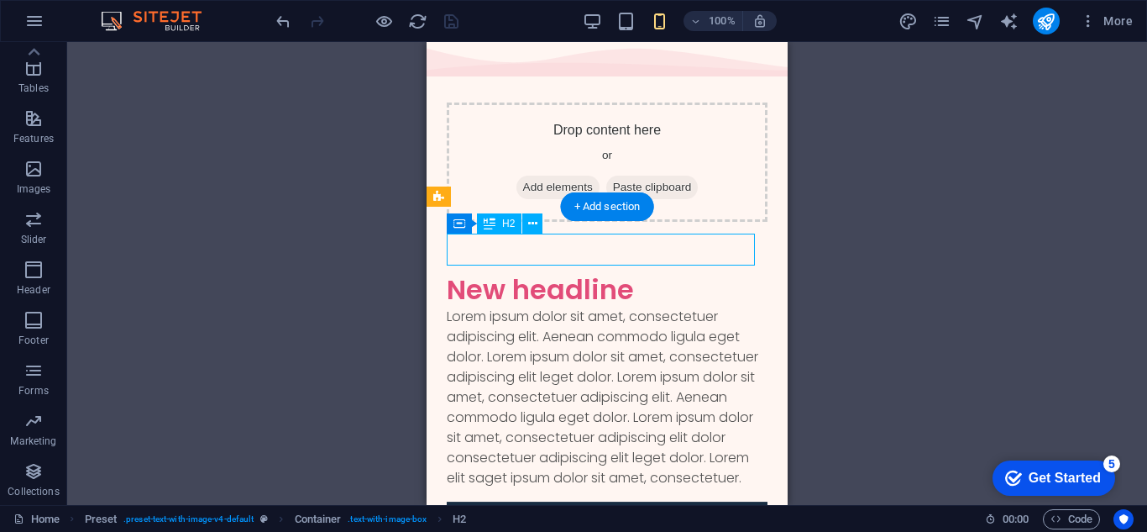
click at [631, 274] on div "New headline" at bounding box center [607, 290] width 321 height 32
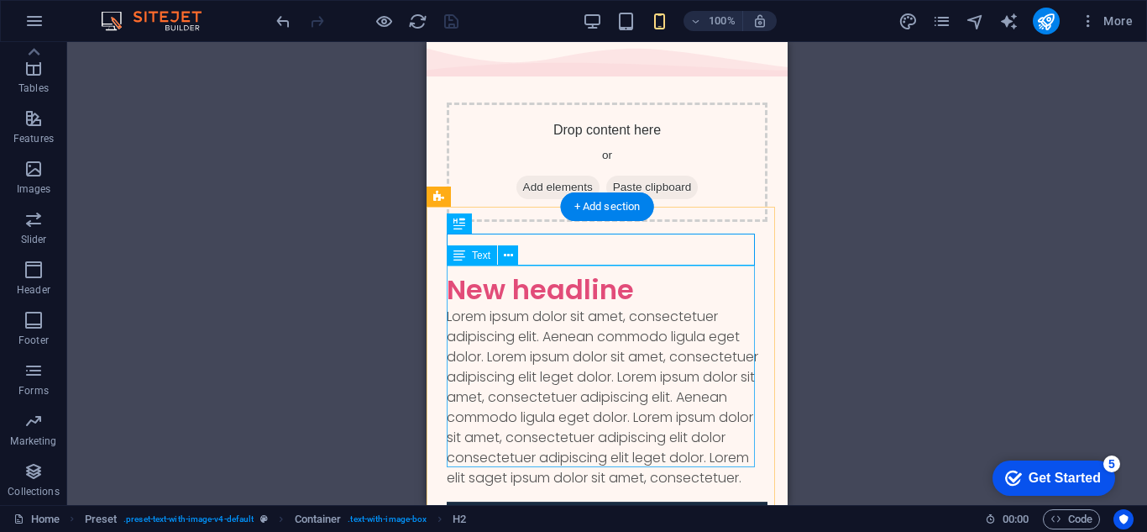
click at [627, 307] on div "Lorem ipsum dolor sit amet, consectetuer adipiscing elit. Aenean commodo ligula…" at bounding box center [607, 397] width 321 height 181
click at [629, 274] on div "New headline" at bounding box center [607, 290] width 321 height 32
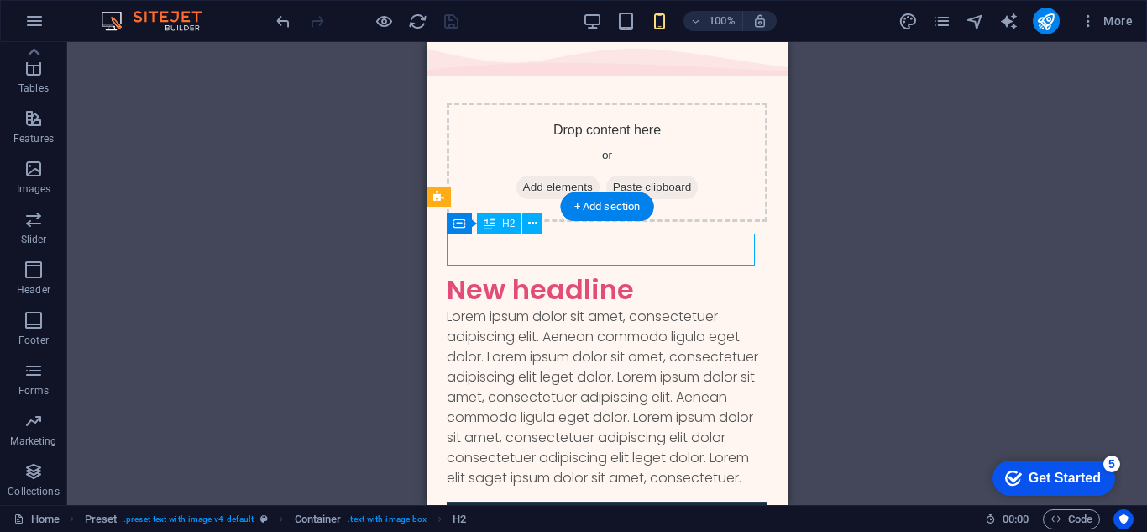
click at [651, 274] on div "New headline" at bounding box center [607, 290] width 321 height 32
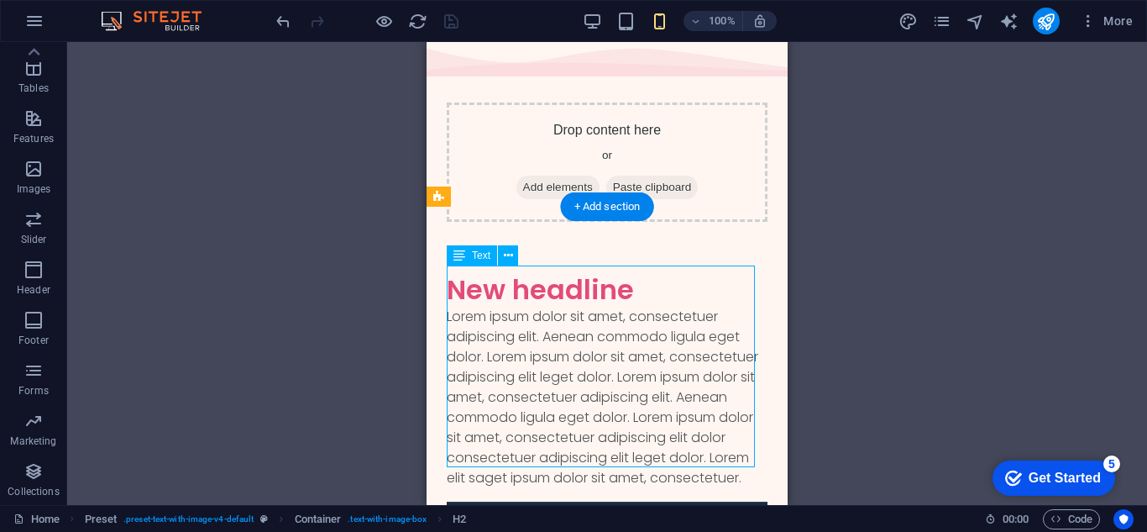
click at [622, 307] on div "Lorem ipsum dolor sit amet, consectetuer adipiscing elit. Aenean commodo ligula…" at bounding box center [607, 397] width 321 height 181
drag, startPoint x: 595, startPoint y: 457, endPoint x: 592, endPoint y: 449, distance: 8.8
click at [593, 451] on div "Lorem ipsum dolor sit amet, consectetuer adipiscing elit. Aenean commodo ligula…" at bounding box center [607, 397] width 321 height 181
click at [472, 256] on span "Text" at bounding box center [481, 255] width 18 height 10
click at [506, 255] on icon at bounding box center [508, 256] width 9 height 18
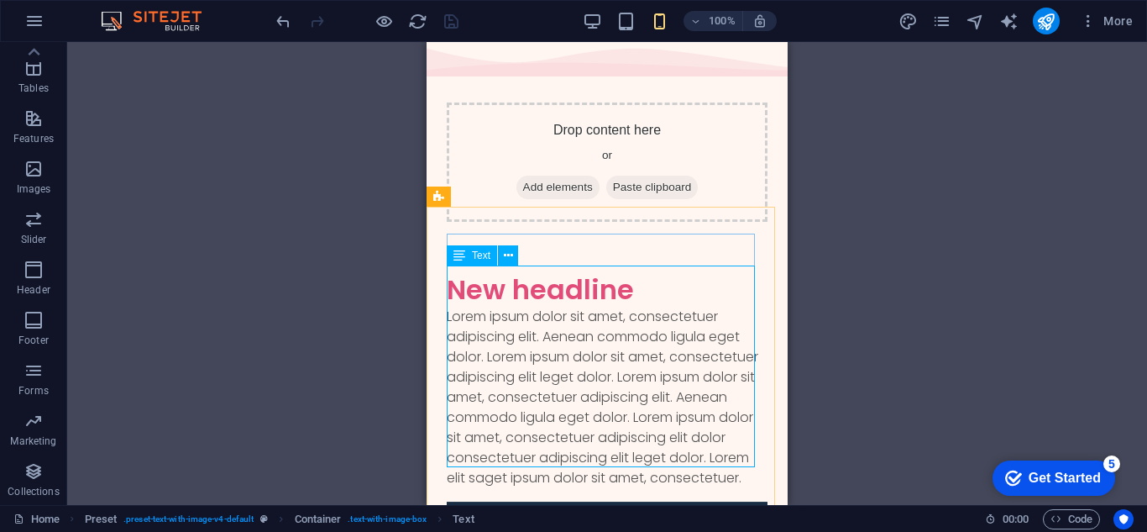
click at [461, 258] on icon at bounding box center [460, 255] width 12 height 20
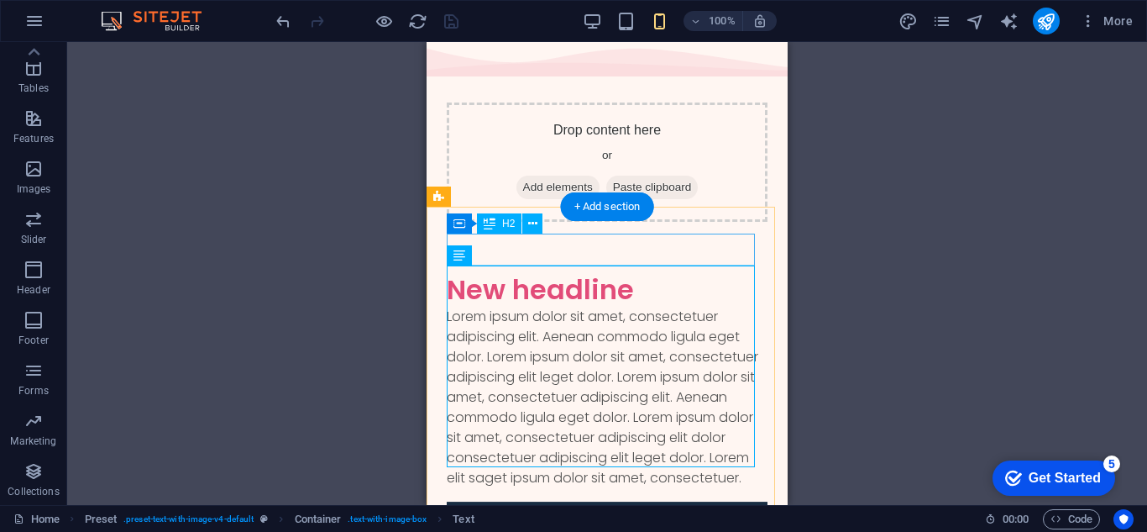
click at [633, 274] on div "New headline" at bounding box center [607, 290] width 321 height 32
click at [633, 307] on div "Lorem ipsum dolor sit amet, consectetuer adipiscing elit. Aenean commodo ligula…" at bounding box center [607, 397] width 321 height 181
drag, startPoint x: 634, startPoint y: 281, endPoint x: 610, endPoint y: 321, distance: 46.4
click at [634, 307] on div "Lorem ipsum dolor sit amet, consectetuer adipiscing elit. Aenean commodo ligula…" at bounding box center [607, 397] width 321 height 181
drag, startPoint x: 589, startPoint y: 496, endPoint x: 584, endPoint y: 472, distance: 24.9
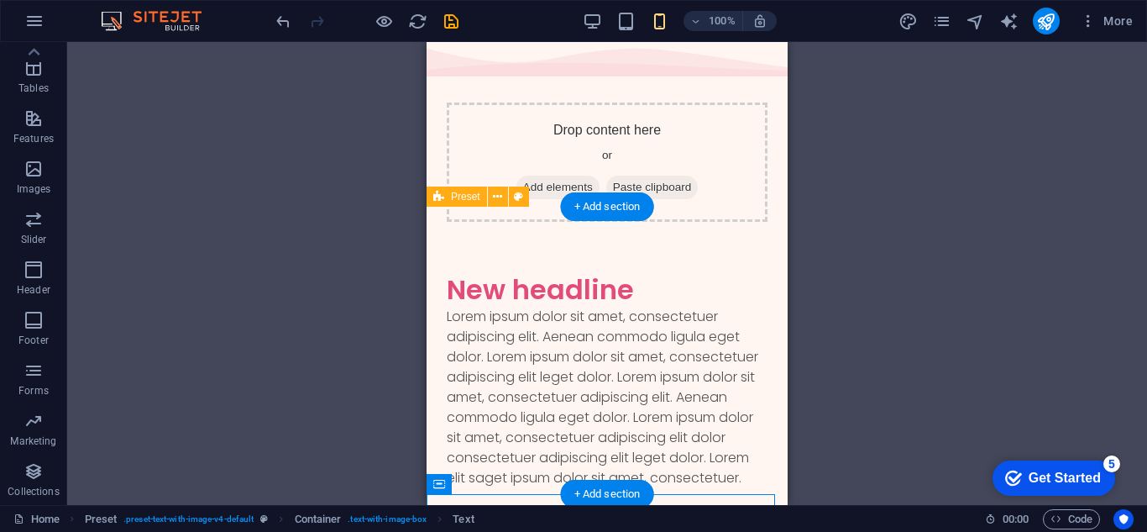
drag, startPoint x: 584, startPoint y: 472, endPoint x: 586, endPoint y: 450, distance: 21.9
click at [586, 456] on div "New headline Lorem ipsum dolor sit amet, consectetuer adipiscing elit. Aenean c…" at bounding box center [607, 380] width 361 height 267
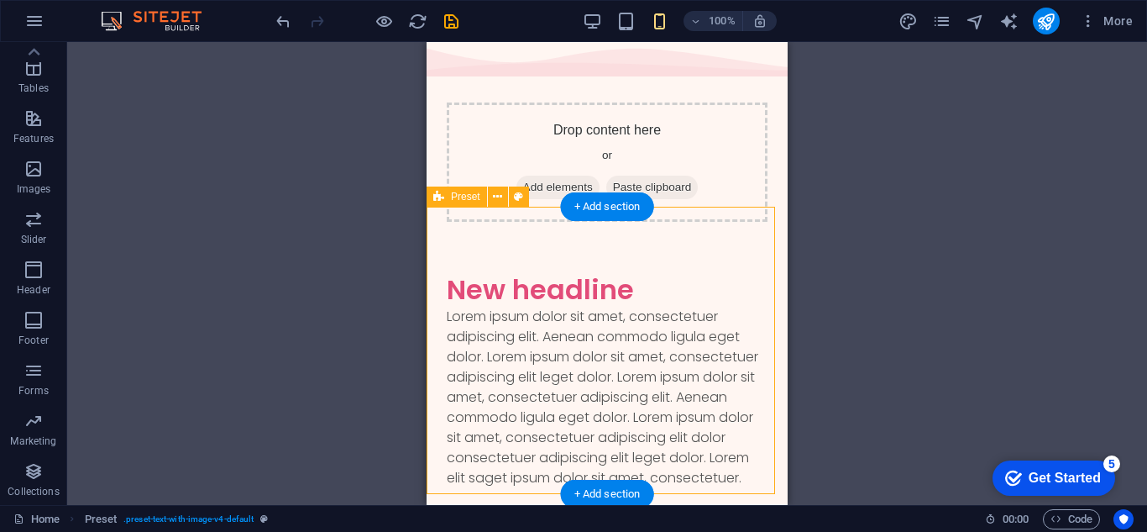
click at [586, 450] on div "Lorem ipsum dolor sit amet, consectetuer adipiscing elit. Aenean commodo ligula…" at bounding box center [607, 397] width 321 height 181
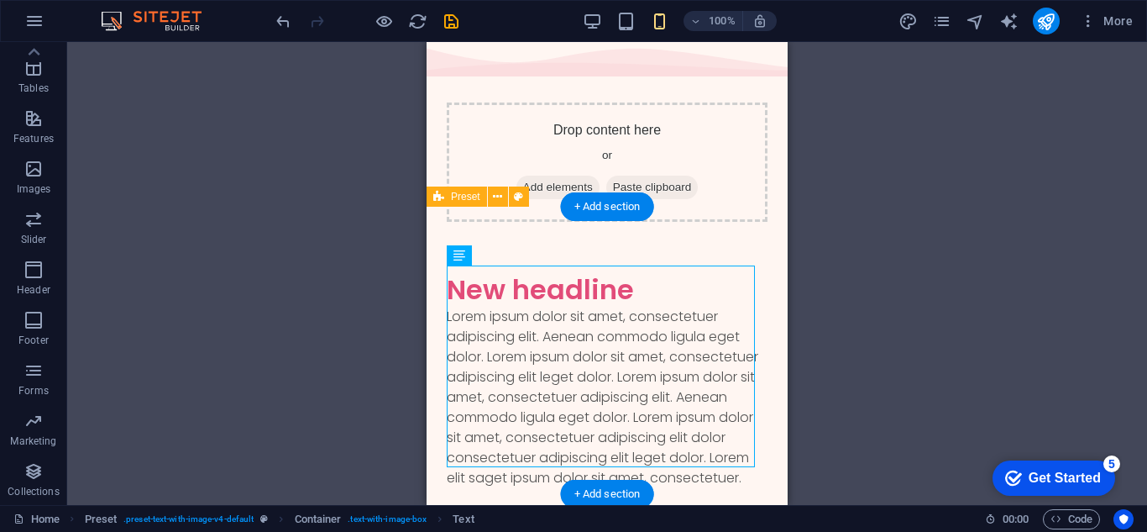
click at [586, 442] on div "Lorem ipsum dolor sit amet, consectetuer adipiscing elit. Aenean commodo ligula…" at bounding box center [607, 397] width 321 height 181
click at [603, 358] on div "Lorem ipsum dolor sit amet, consectetuer adipiscing elit. Aenean commodo ligula…" at bounding box center [607, 397] width 321 height 181
click at [668, 341] on div "Lorem ipsum dolor sit amet, consectetuer adipiscing elit. Aenean commodo ligula…" at bounding box center [607, 397] width 321 height 181
click at [695, 340] on div "Lorem ipsum dolor sit amet, consectetuer adipiscing elit. Aenean commodo ligula…" at bounding box center [607, 397] width 321 height 181
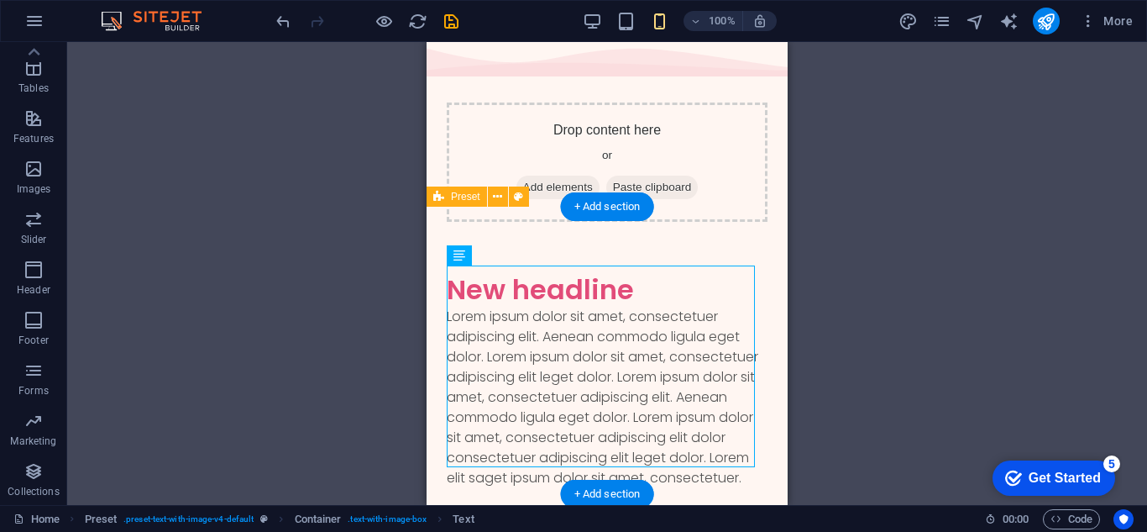
drag, startPoint x: 629, startPoint y: 381, endPoint x: 619, endPoint y: 381, distance: 10.1
click at [628, 381] on div "Lorem ipsum dolor sit amet, consectetuer adipiscing elit. Aenean commodo ligula…" at bounding box center [607, 397] width 321 height 181
click at [619, 381] on div "Lorem ipsum dolor sit amet, consectetuer adipiscing elit. Aenean commodo ligula…" at bounding box center [607, 397] width 321 height 181
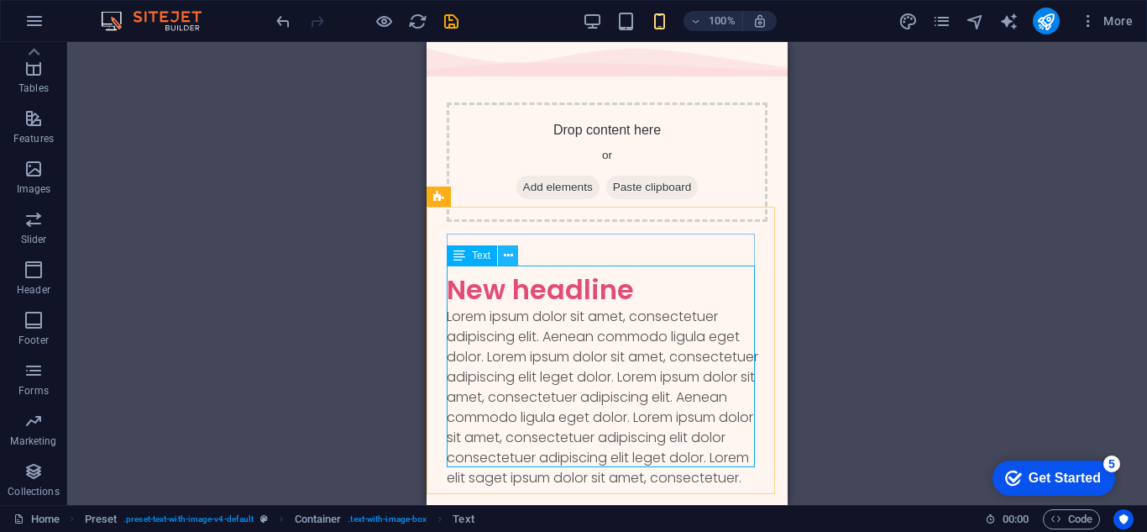
click at [510, 255] on icon at bounding box center [508, 256] width 9 height 18
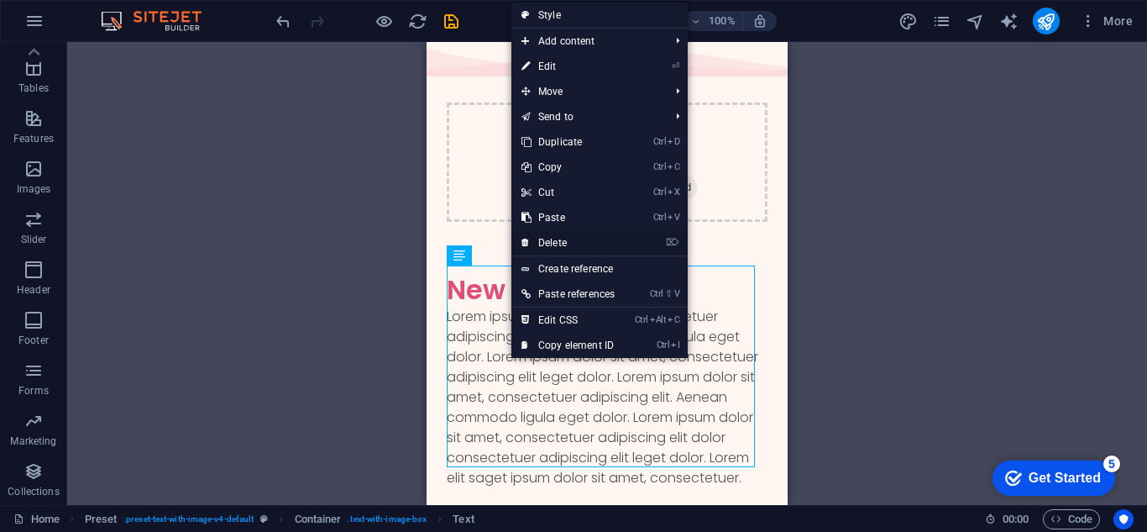
click at [559, 243] on link "⌦ Delete" at bounding box center [568, 242] width 113 height 25
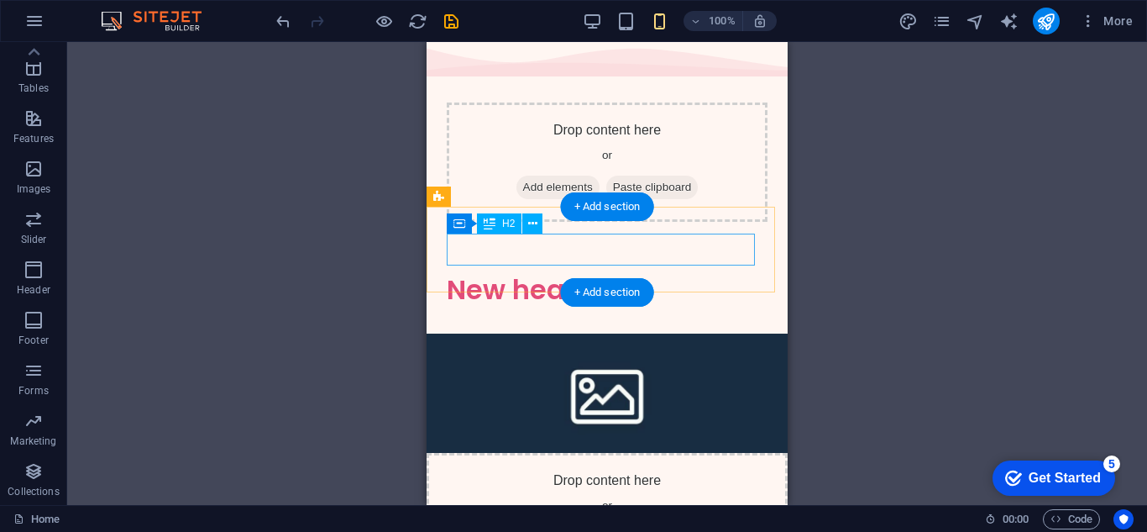
click at [647, 274] on div "New headline" at bounding box center [607, 290] width 321 height 32
drag, startPoint x: 638, startPoint y: 257, endPoint x: 631, endPoint y: 263, distance: 9.6
click at [638, 274] on div "New headline" at bounding box center [607, 290] width 321 height 32
click at [626, 274] on div "New headline" at bounding box center [607, 290] width 321 height 32
drag, startPoint x: 638, startPoint y: 253, endPoint x: 634, endPoint y: 260, distance: 8.6
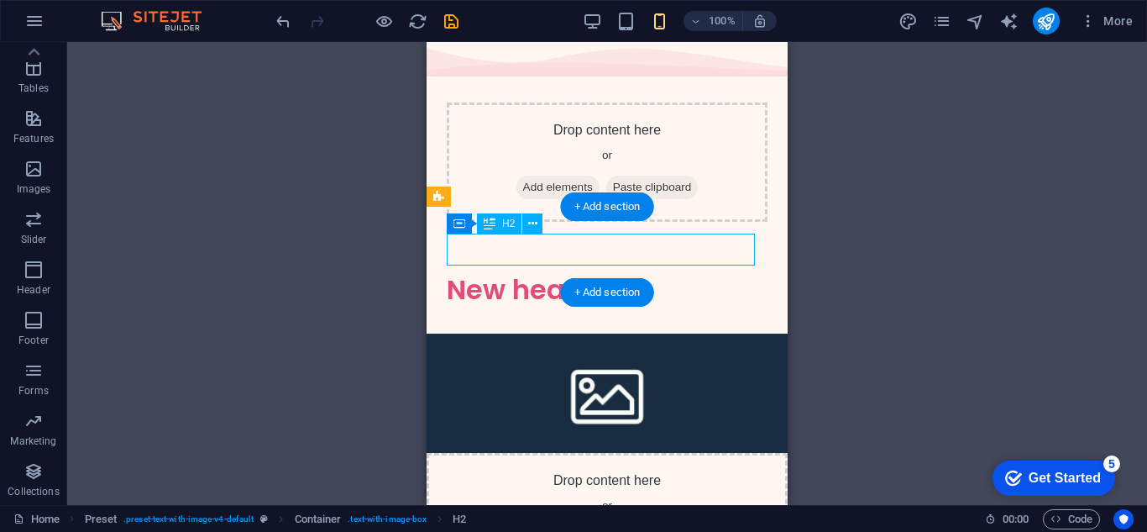
click at [638, 274] on div "New headline" at bounding box center [607, 290] width 321 height 32
click at [532, 279] on div "New headline" at bounding box center [607, 290] width 361 height 86
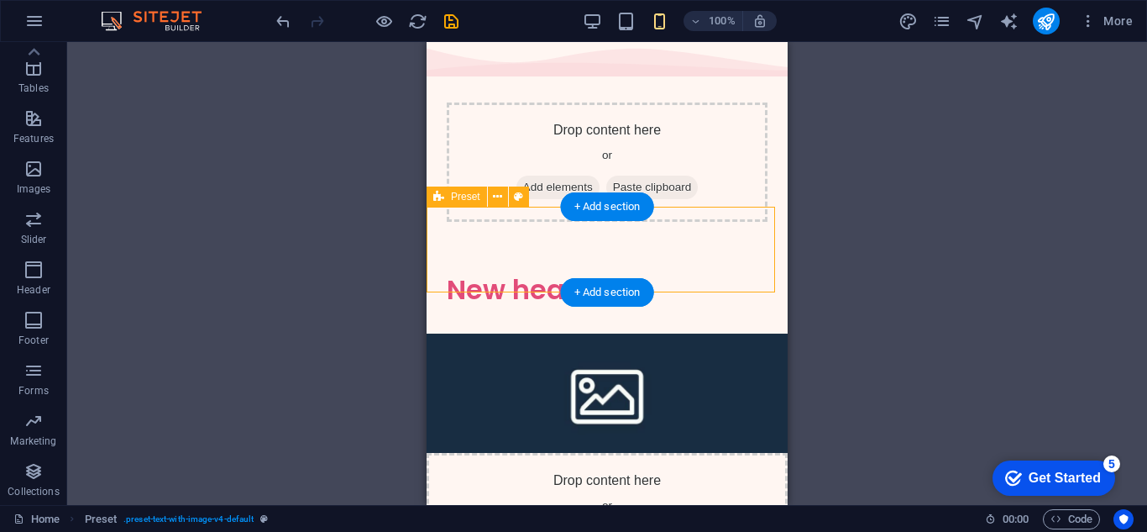
drag, startPoint x: 532, startPoint y: 279, endPoint x: 528, endPoint y: 268, distance: 11.4
click at [528, 268] on div "New headline" at bounding box center [607, 290] width 361 height 86
click at [521, 274] on div "New headline" at bounding box center [607, 290] width 321 height 32
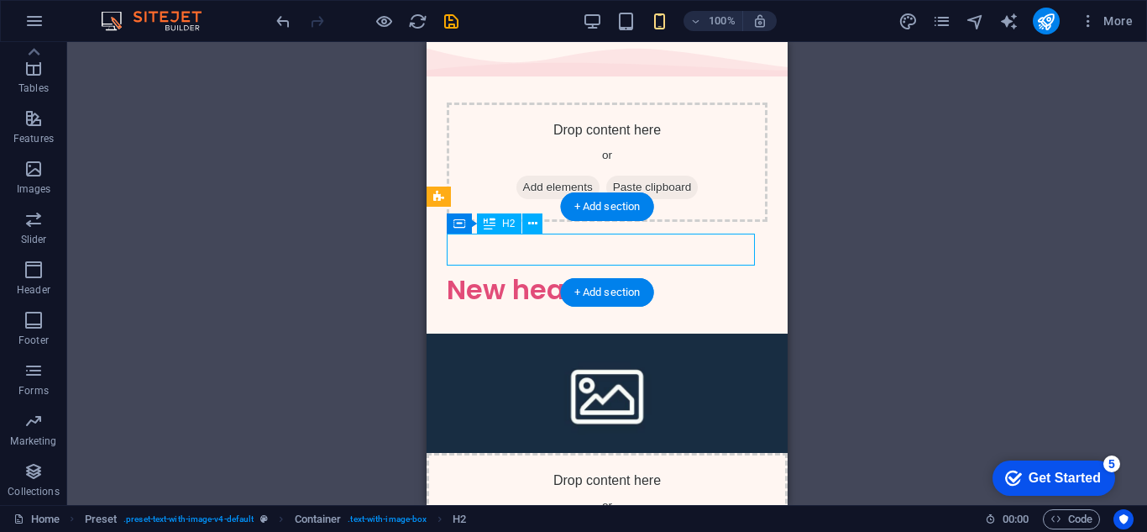
click at [534, 274] on div "New headline" at bounding box center [607, 290] width 321 height 32
drag, startPoint x: 538, startPoint y: 239, endPoint x: 549, endPoint y: 244, distance: 13.1
click at [545, 274] on div "New headline" at bounding box center [607, 290] width 321 height 32
click at [576, 274] on div "New headline" at bounding box center [607, 290] width 321 height 32
click at [584, 274] on div "New headline" at bounding box center [607, 290] width 321 height 32
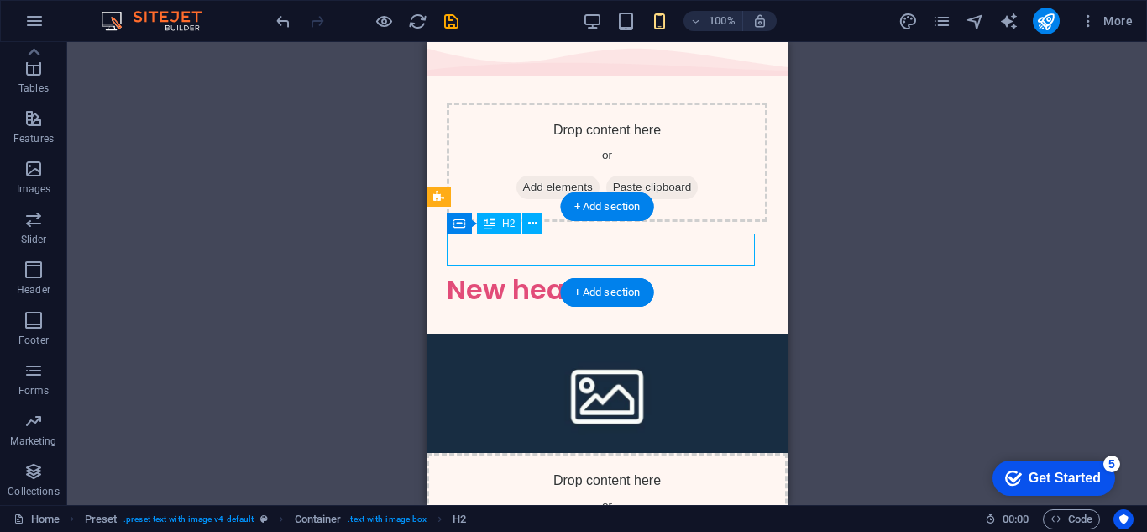
click at [598, 274] on div "New headline" at bounding box center [607, 290] width 321 height 32
click at [617, 274] on div "New headline" at bounding box center [607, 290] width 321 height 32
click at [621, 274] on div "New headline" at bounding box center [607, 290] width 321 height 32
click at [619, 274] on div "New headline" at bounding box center [607, 290] width 321 height 32
click at [633, 274] on div "New headline" at bounding box center [607, 290] width 321 height 32
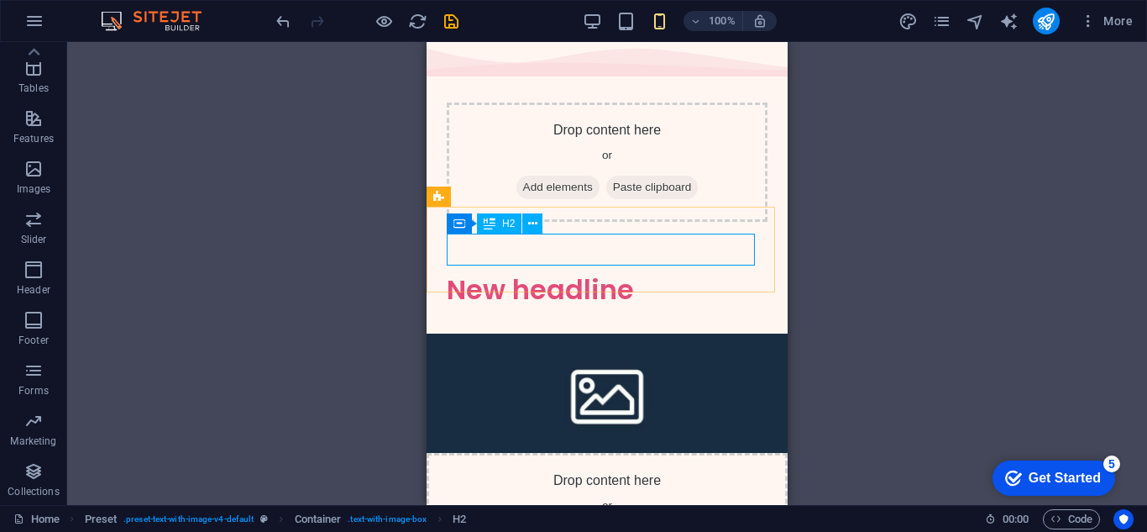
click at [478, 223] on div "H2" at bounding box center [499, 223] width 45 height 20
drag, startPoint x: 502, startPoint y: 228, endPoint x: 512, endPoint y: 230, distance: 9.4
click at [506, 229] on div "H2" at bounding box center [499, 223] width 45 height 20
click at [528, 227] on icon at bounding box center [532, 224] width 9 height 18
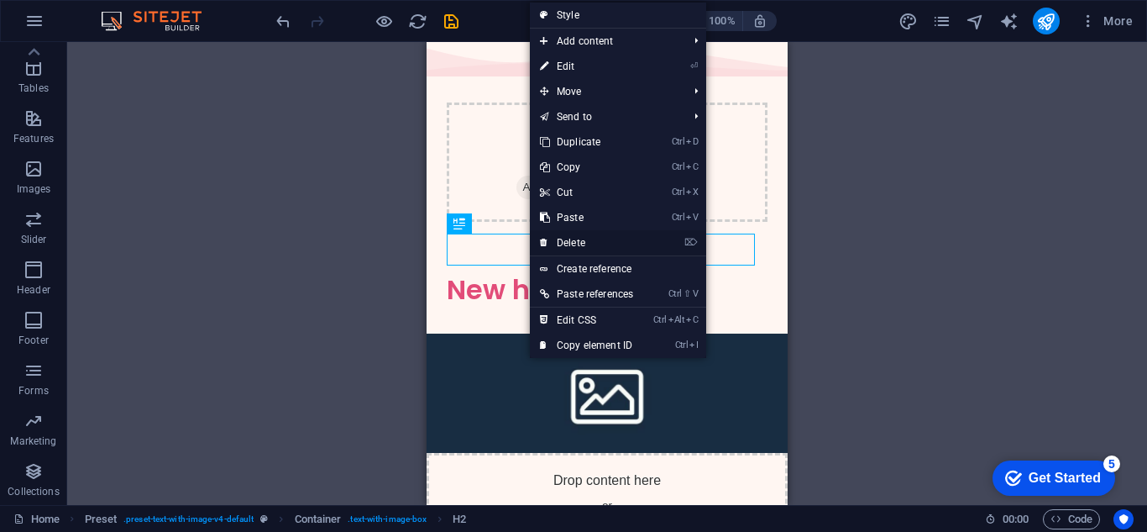
click at [556, 242] on link "⌦ Delete" at bounding box center [586, 242] width 113 height 25
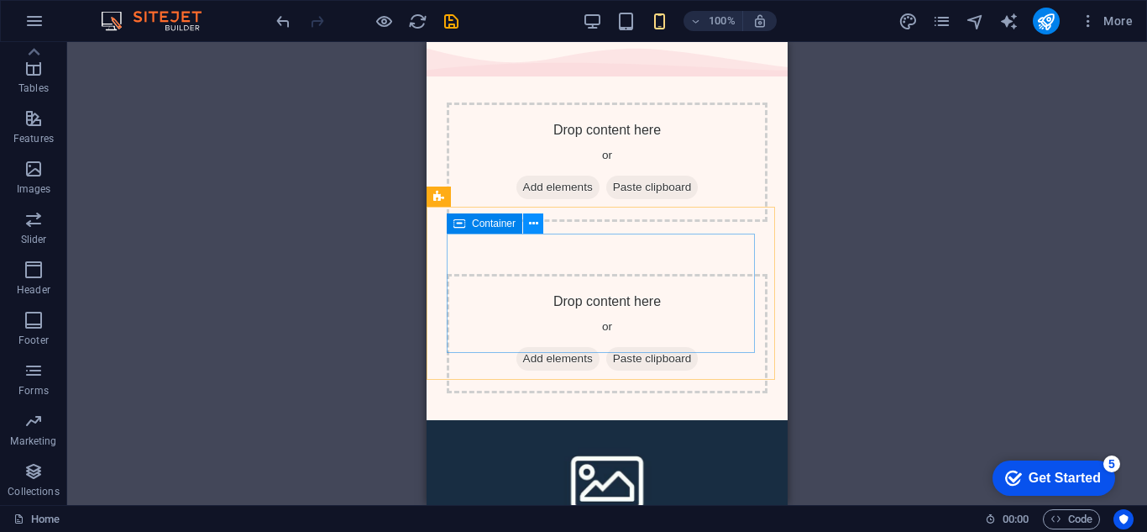
click at [533, 224] on icon at bounding box center [533, 224] width 9 height 18
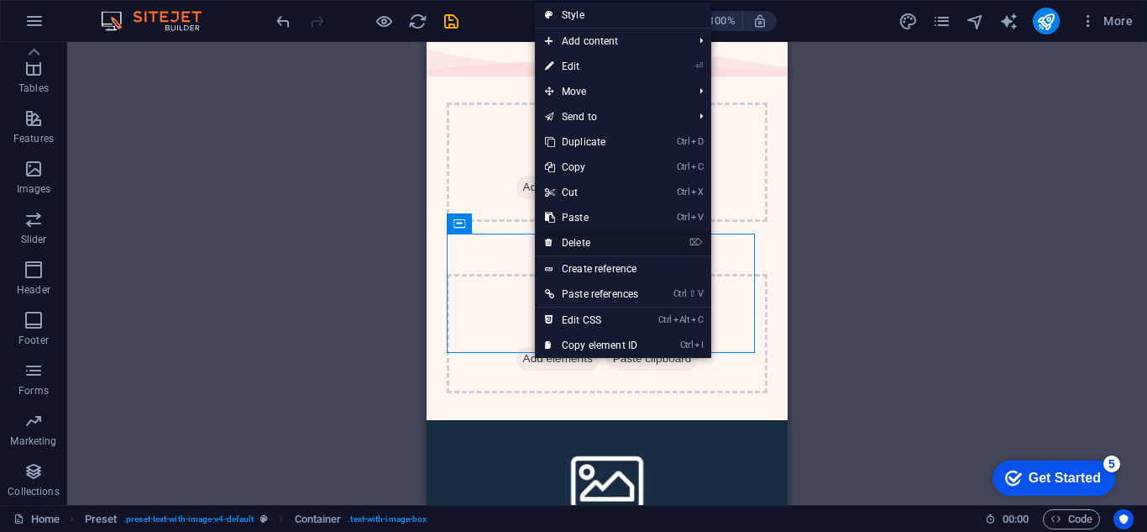
click at [558, 242] on link "⌦ Delete" at bounding box center [591, 242] width 113 height 25
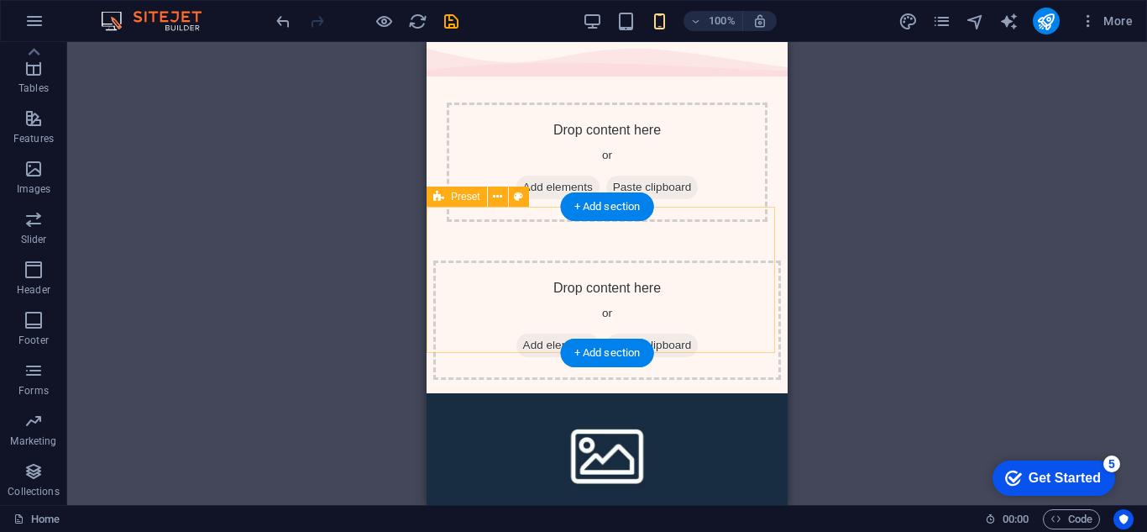
click at [639, 277] on div "Drop content here or Add elements Paste clipboard" at bounding box center [607, 319] width 348 height 119
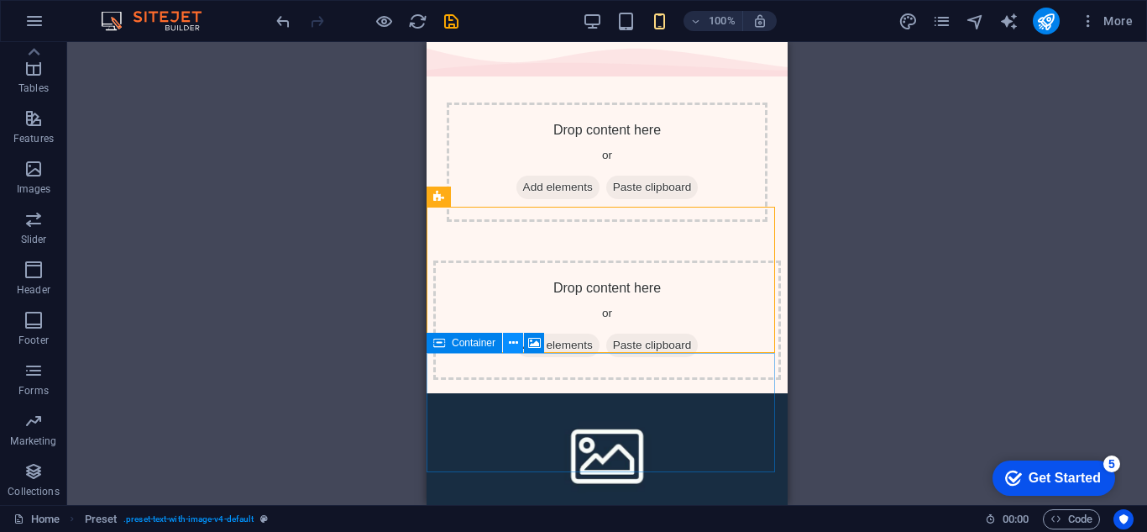
click at [512, 344] on icon at bounding box center [513, 343] width 9 height 18
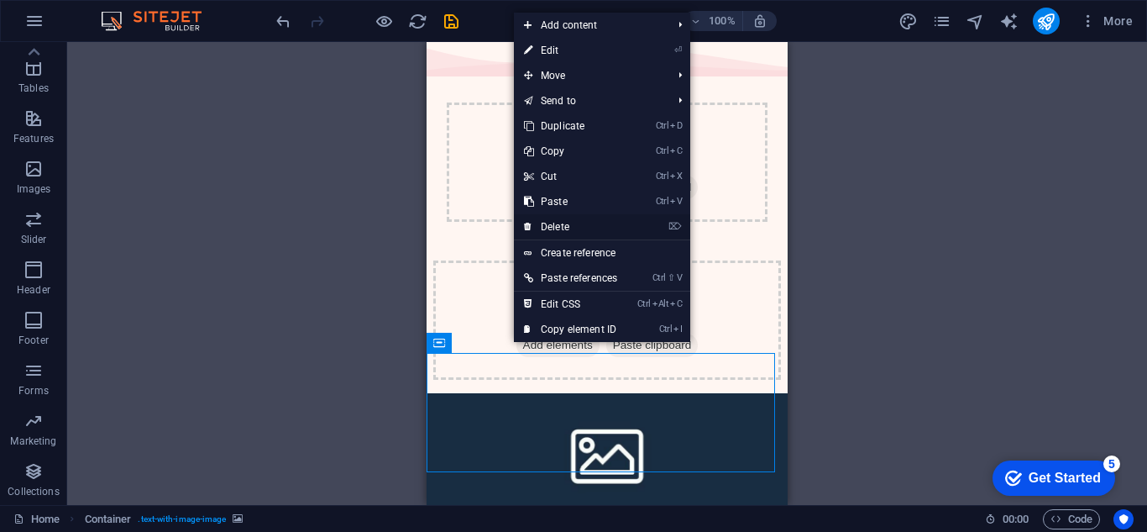
drag, startPoint x: 568, startPoint y: 226, endPoint x: 140, endPoint y: 183, distance: 429.7
click at [567, 225] on link "⌦ Delete" at bounding box center [570, 226] width 113 height 25
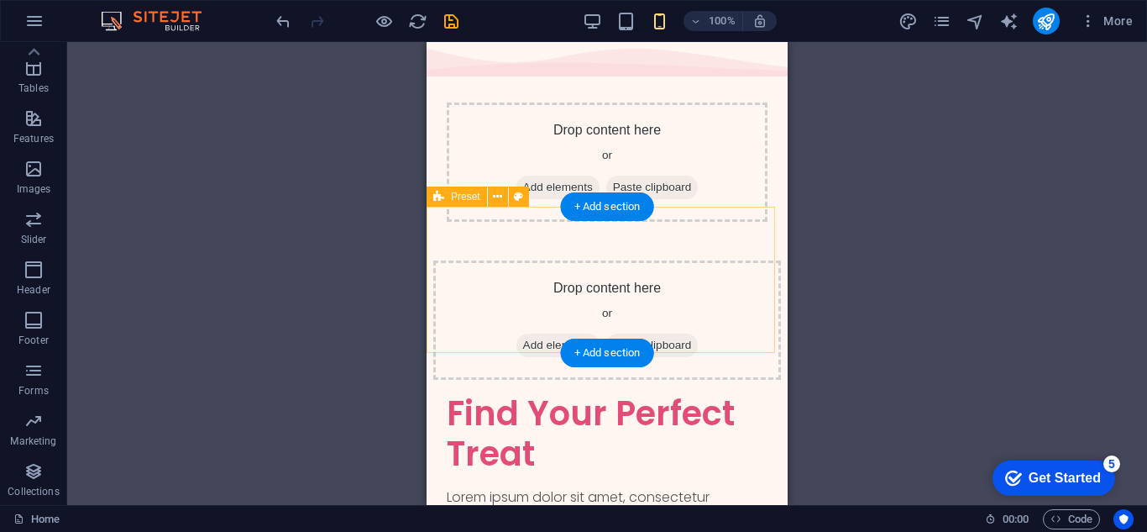
click at [557, 318] on div "Drop content here or Add elements Paste clipboard" at bounding box center [607, 319] width 348 height 119
drag, startPoint x: 553, startPoint y: 312, endPoint x: 545, endPoint y: 288, distance: 25.5
click at [547, 333] on span "Add elements" at bounding box center [558, 345] width 83 height 24
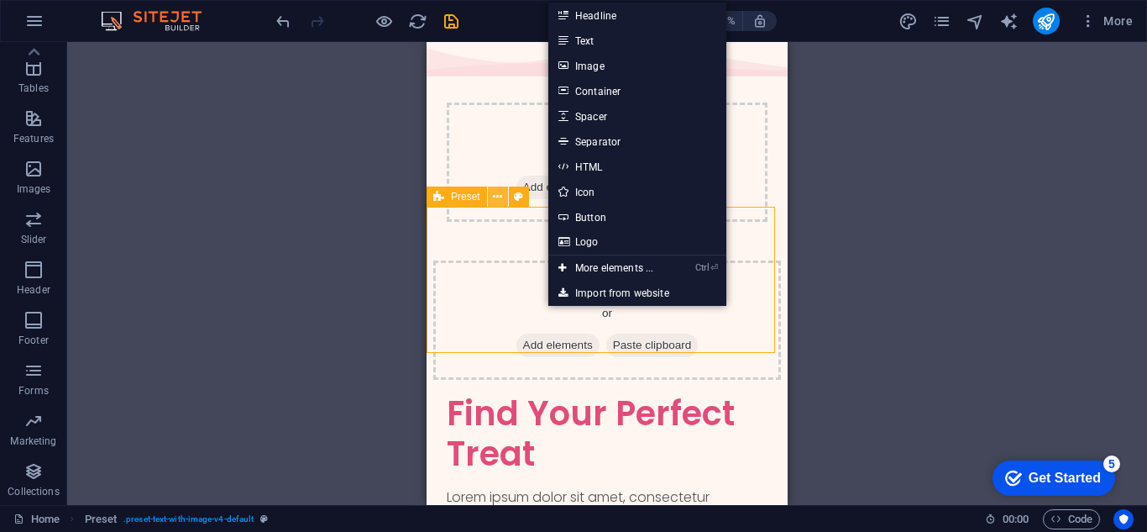
click at [497, 192] on icon at bounding box center [497, 197] width 9 height 18
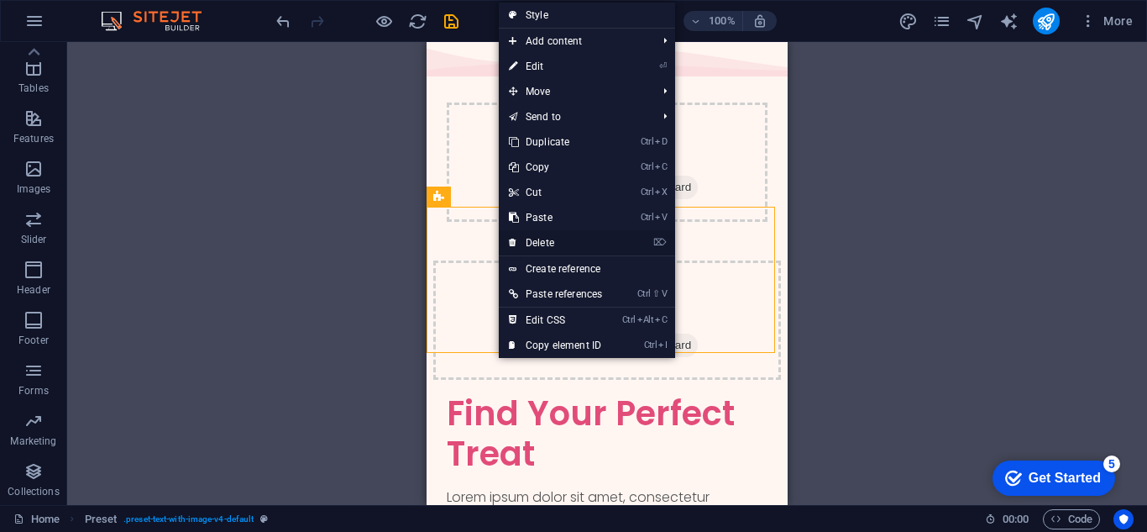
click at [528, 241] on link "⌦ Delete" at bounding box center [555, 242] width 113 height 25
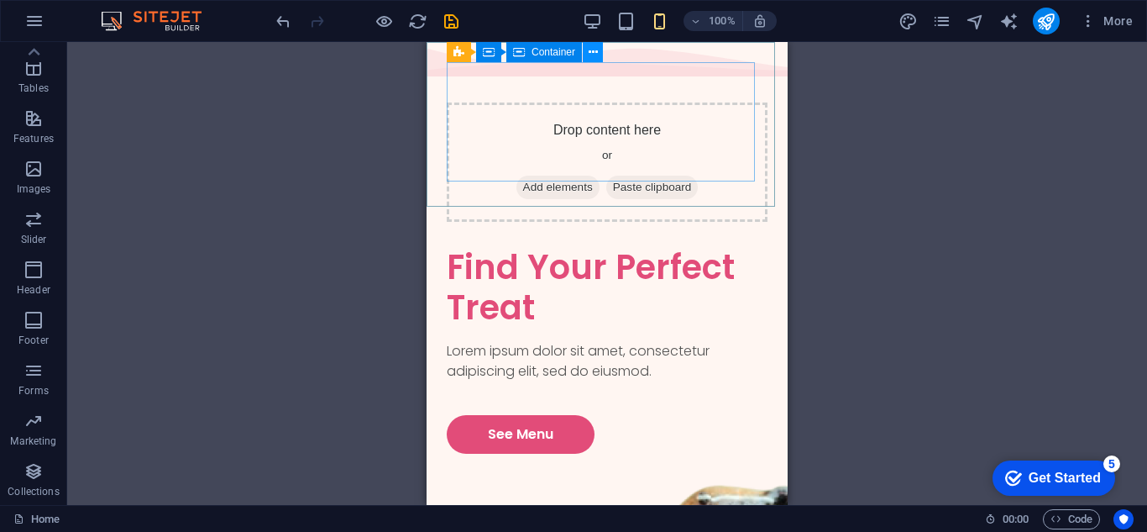
click at [589, 50] on icon at bounding box center [593, 53] width 9 height 18
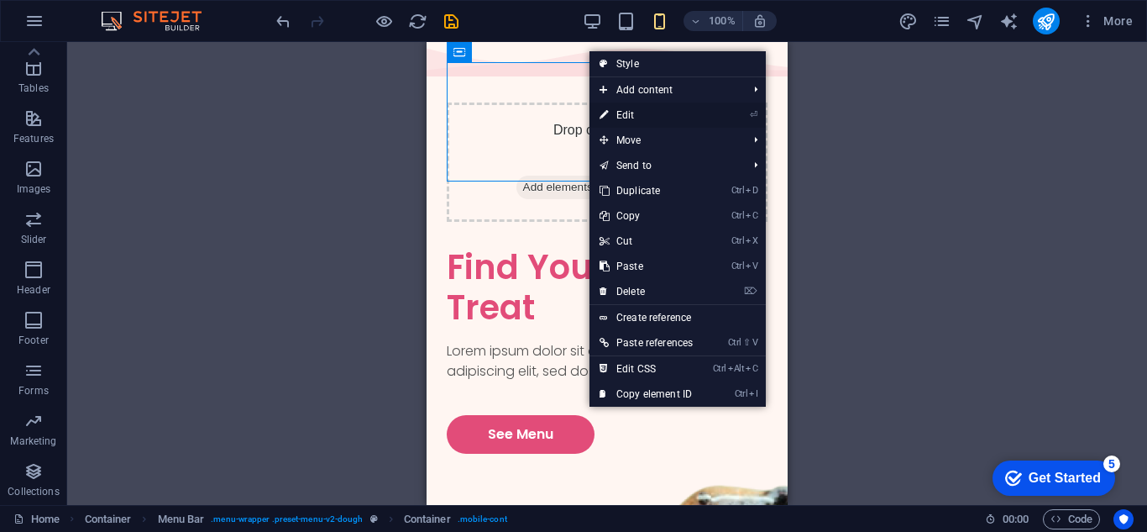
click at [617, 108] on link "⏎ Edit" at bounding box center [646, 114] width 113 height 25
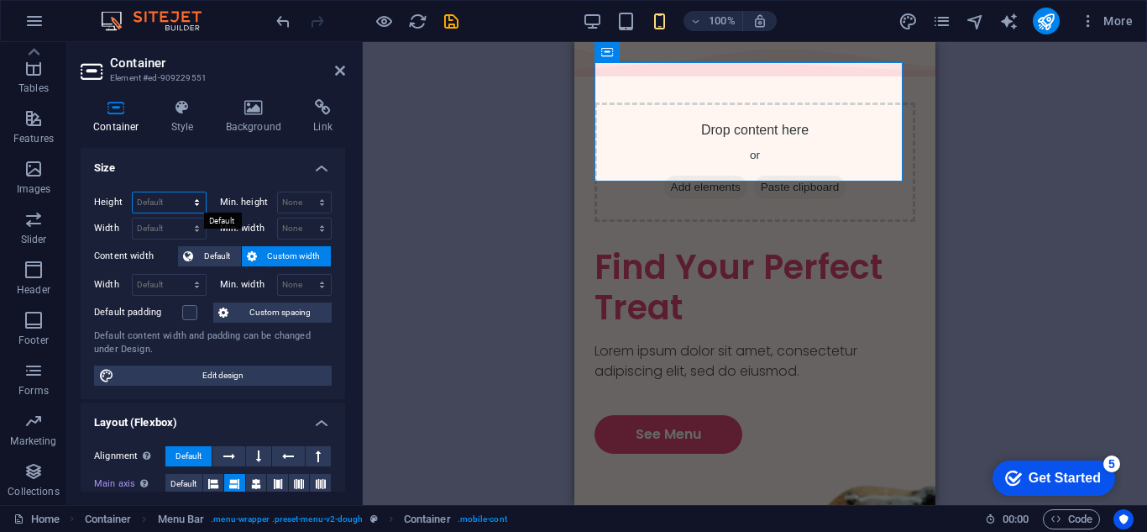
click at [193, 201] on select "Default px rem % vh vw" at bounding box center [169, 202] width 73 height 20
click at [195, 201] on select "Default px rem % vh vw" at bounding box center [169, 202] width 73 height 20
select select "px"
click at [180, 192] on select "Default px rem % vh vw" at bounding box center [169, 202] width 73 height 20
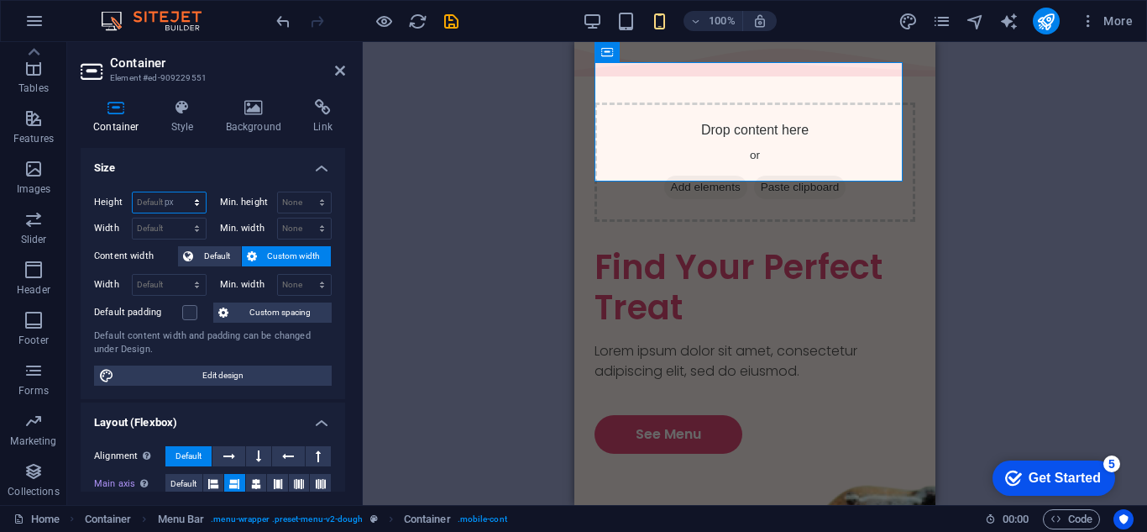
type input "142"
click at [194, 231] on select "Default px rem % em vh vw" at bounding box center [169, 228] width 73 height 20
select select "px"
click at [180, 218] on select "Default px rem % em vh vw" at bounding box center [169, 228] width 73 height 20
type input "367"
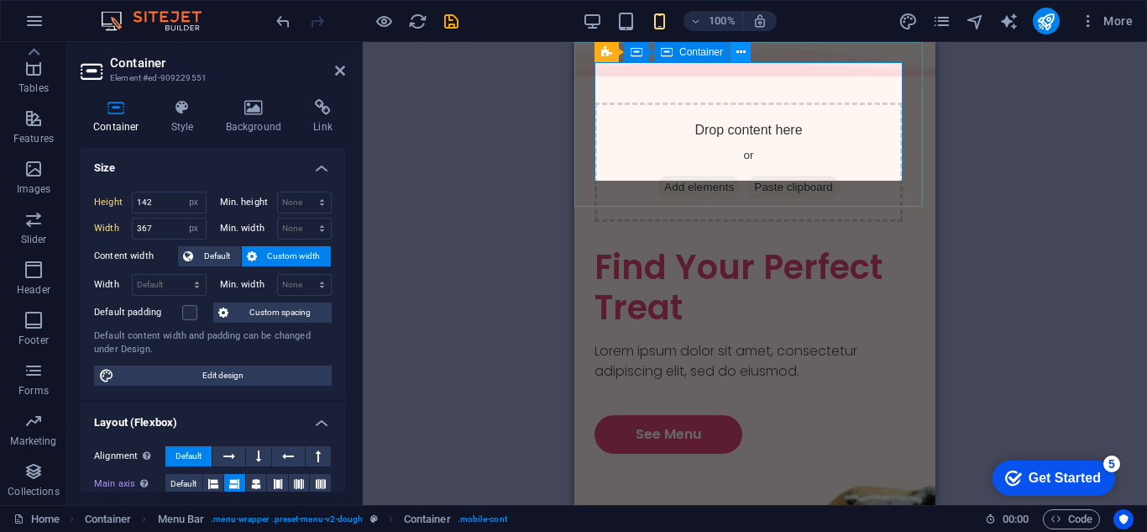
click at [737, 54] on icon at bounding box center [741, 53] width 9 height 18
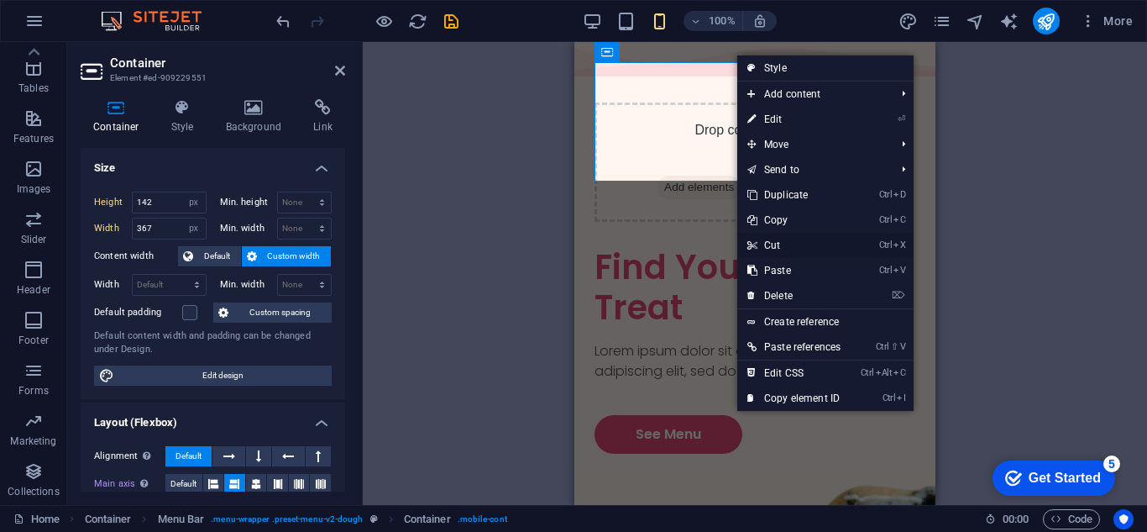
click at [769, 235] on link "Ctrl X Cut" at bounding box center [794, 245] width 113 height 25
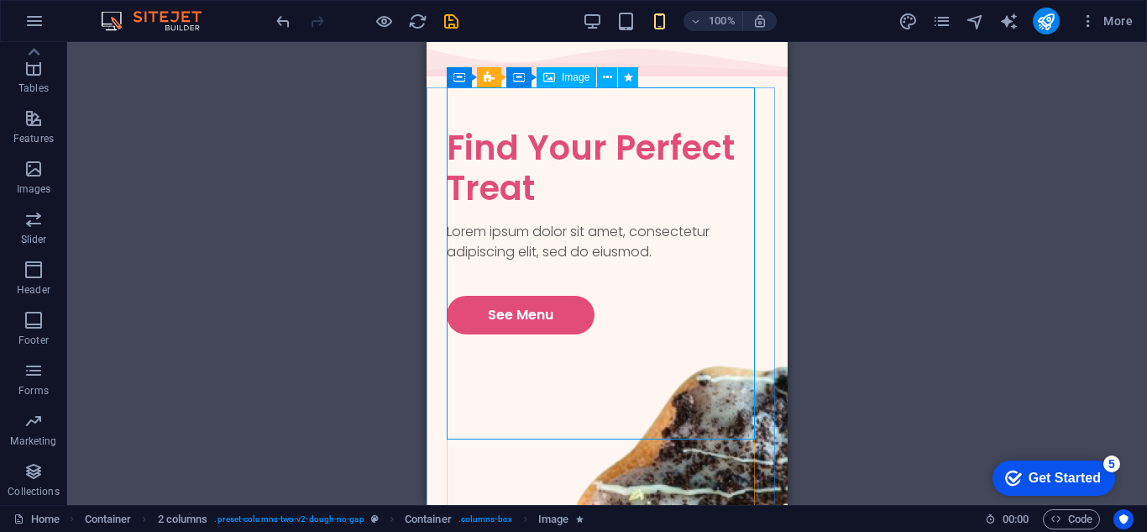
click at [550, 76] on icon at bounding box center [549, 77] width 12 height 20
click at [570, 71] on div "Image" at bounding box center [567, 77] width 60 height 20
click at [580, 72] on span "Image" at bounding box center [576, 77] width 28 height 10
drag, startPoint x: 462, startPoint y: 218, endPoint x: 543, endPoint y: 244, distance: 85.3
drag, startPoint x: 672, startPoint y: 303, endPoint x: 573, endPoint y: 303, distance: 99.1
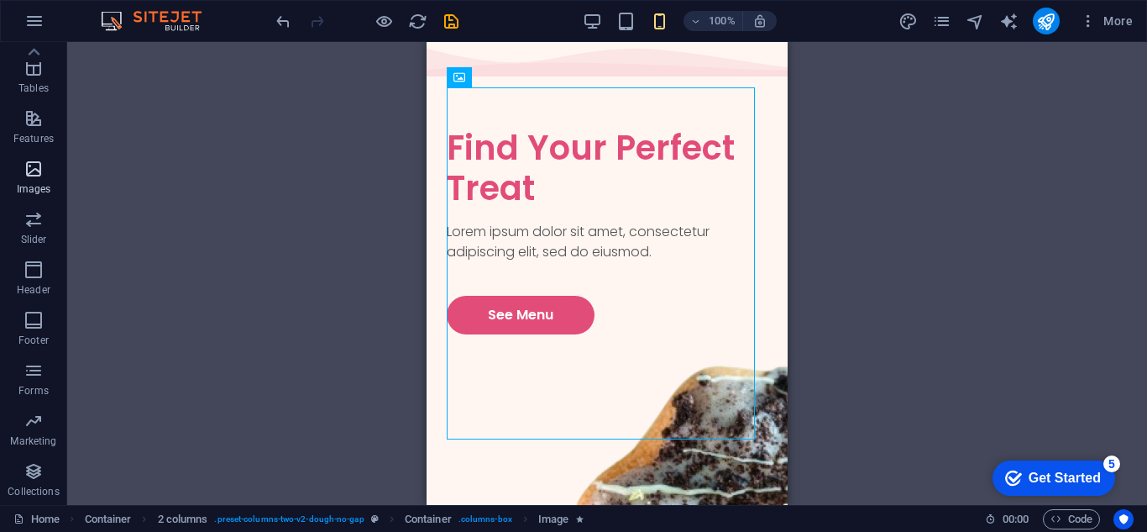
click at [18, 179] on span "Images" at bounding box center [33, 179] width 67 height 40
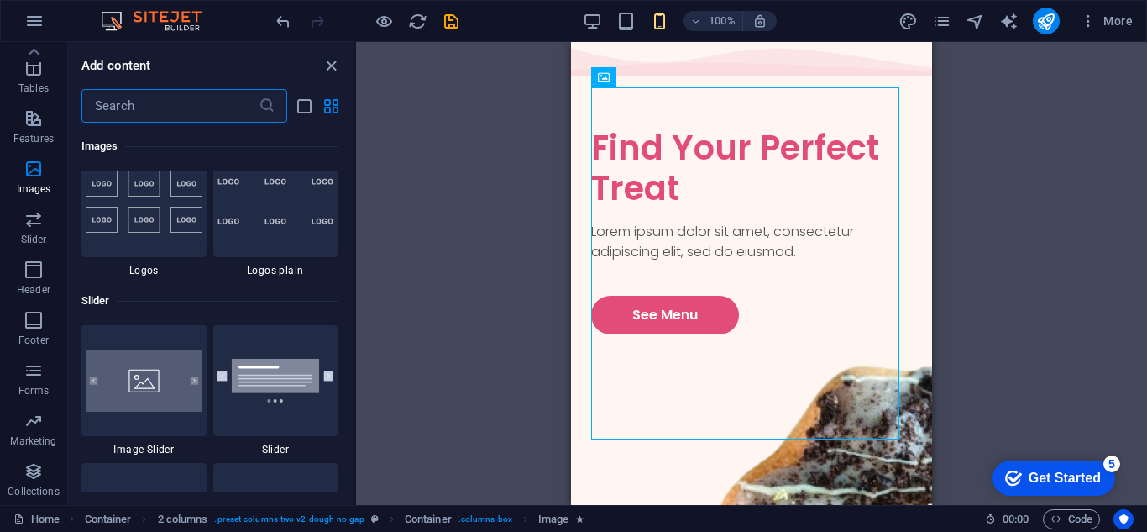
scroll to position [9442, 0]
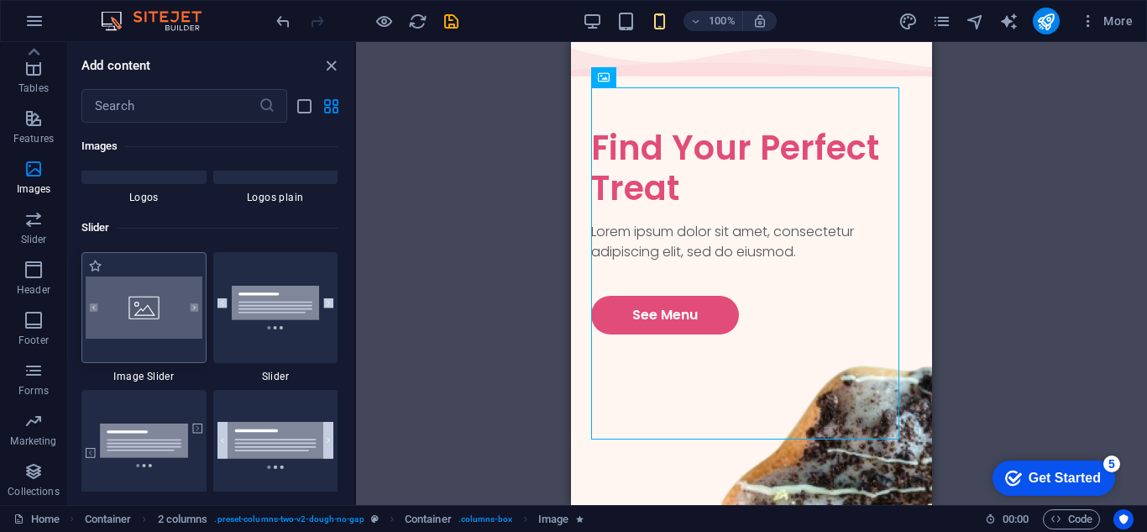
click at [134, 305] on img at bounding box center [144, 307] width 117 height 62
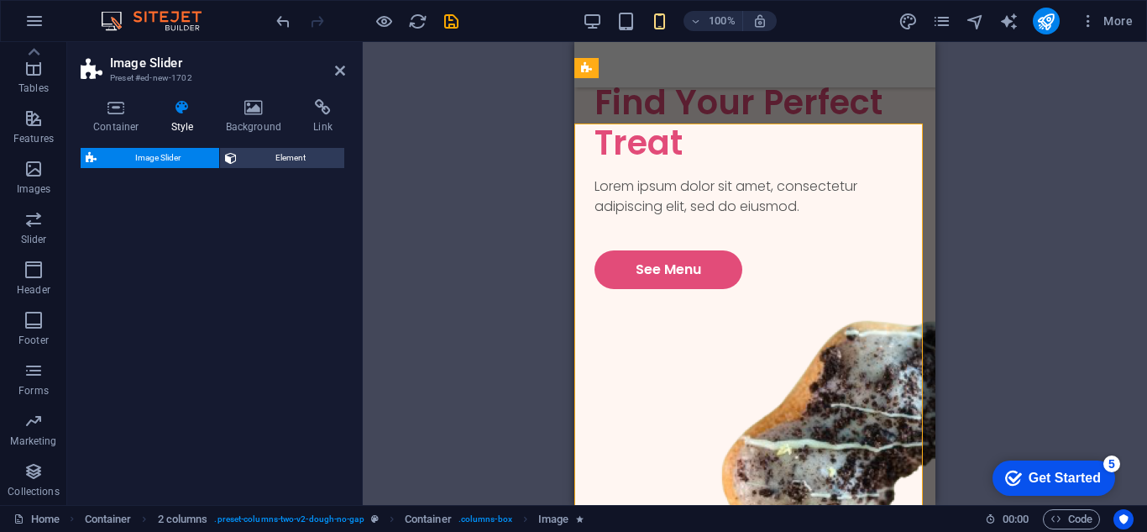
select select "rem"
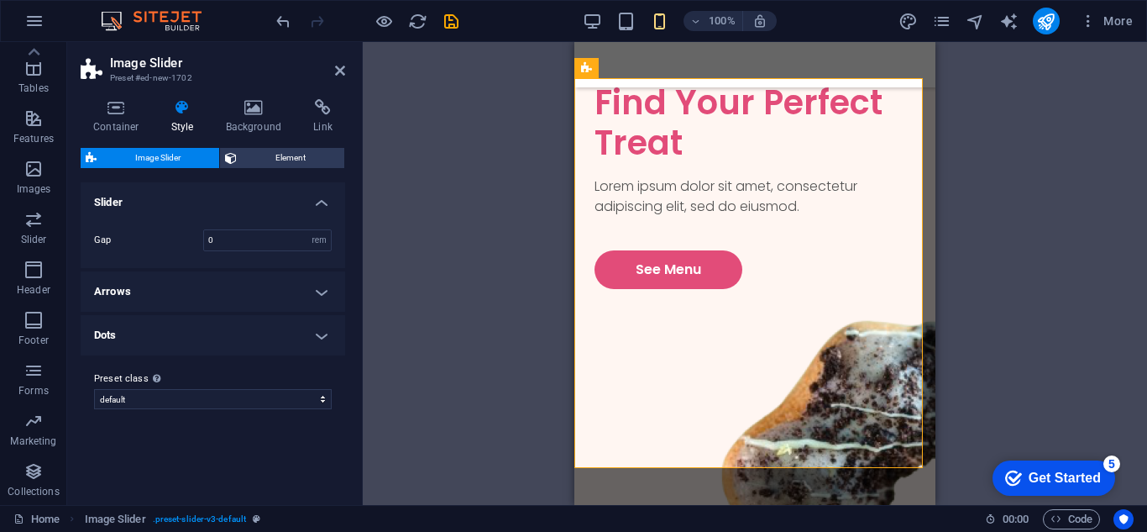
scroll to position [522, 0]
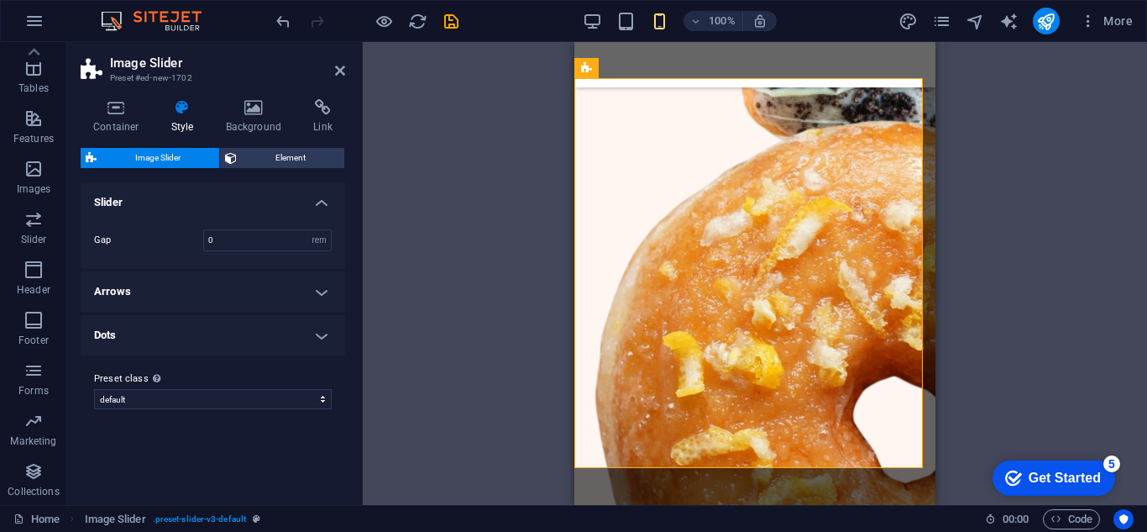
click at [321, 287] on h4 "Arrows" at bounding box center [213, 291] width 265 height 40
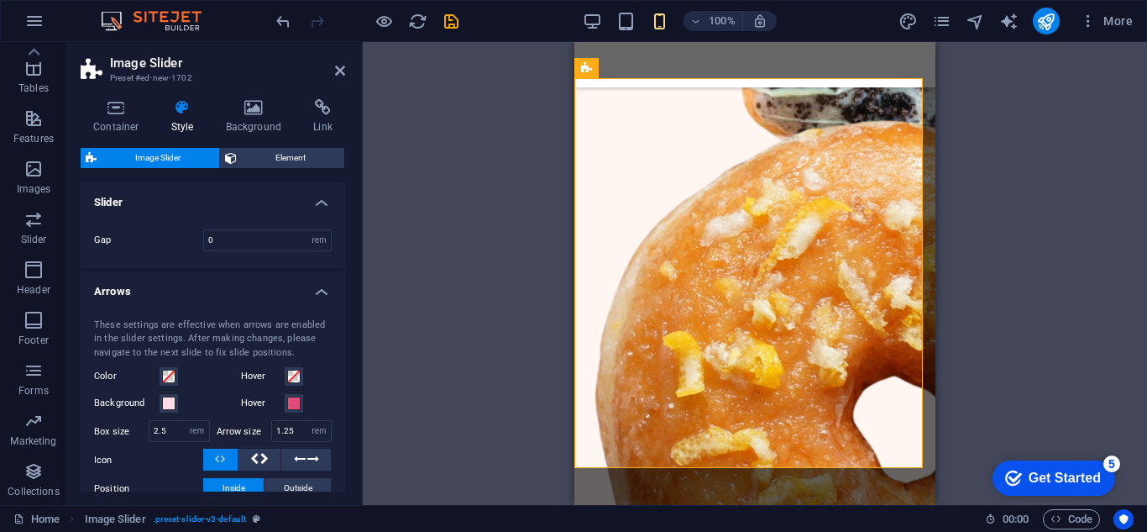
click at [321, 286] on h4 "Arrows" at bounding box center [213, 286] width 265 height 30
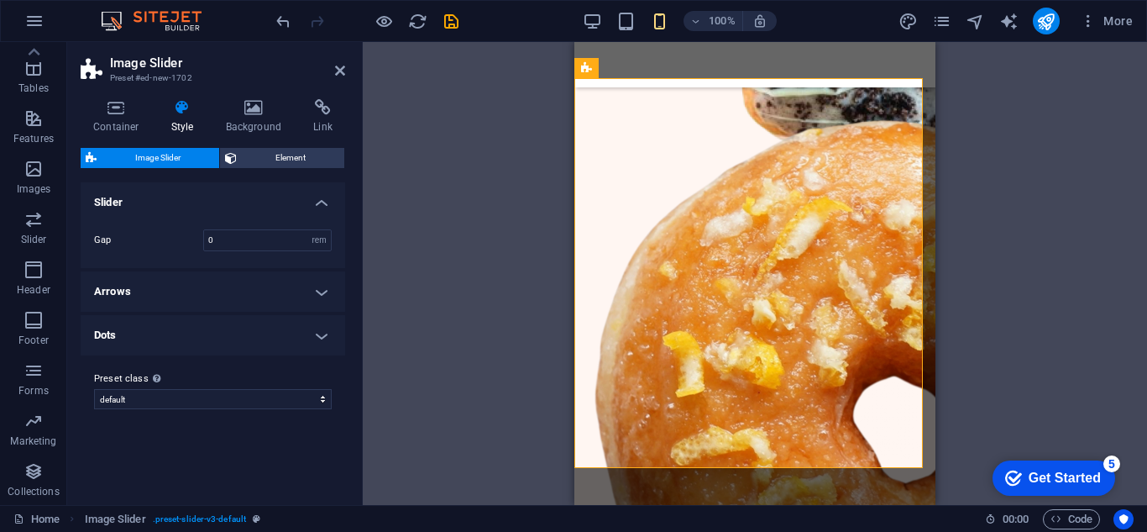
click at [319, 332] on h4 "Dots" at bounding box center [213, 335] width 265 height 40
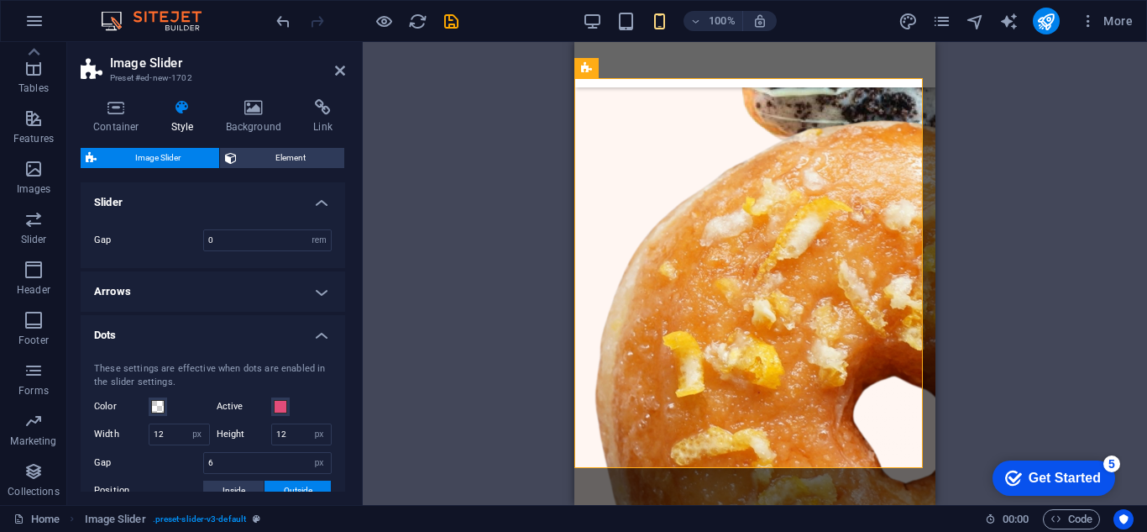
click at [318, 332] on h4 "Dots" at bounding box center [213, 330] width 265 height 30
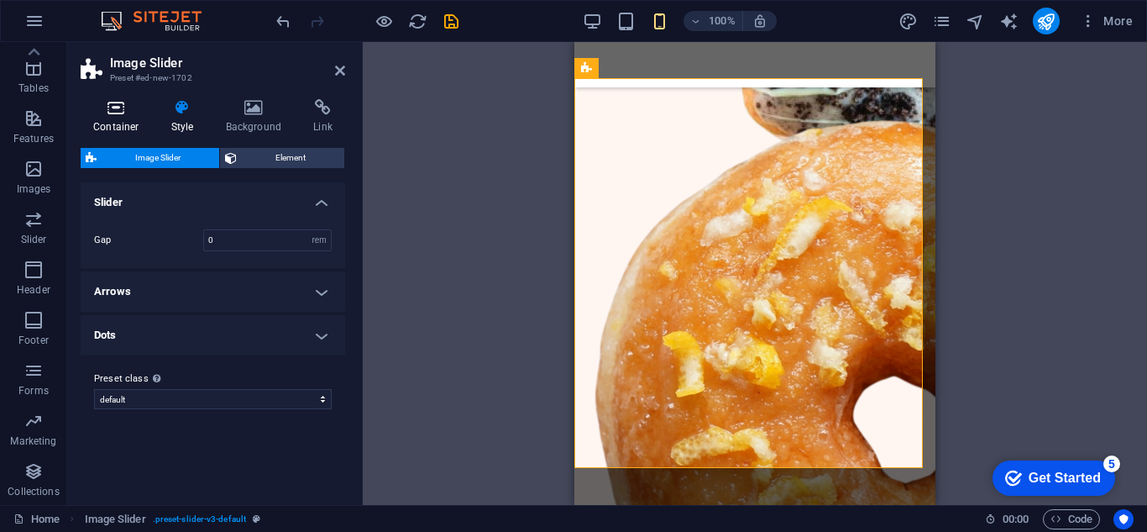
click at [121, 113] on icon at bounding box center [116, 107] width 71 height 17
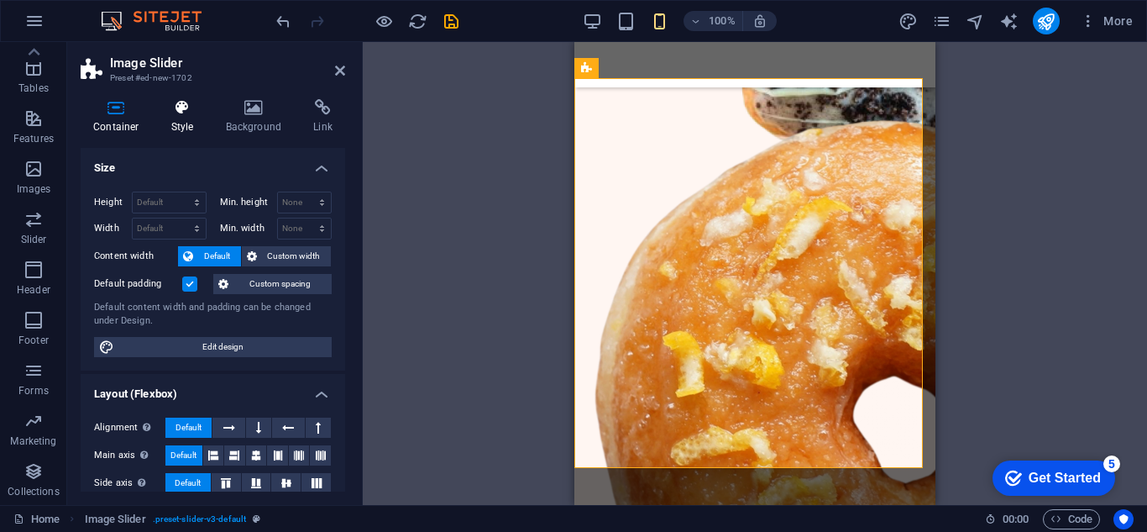
click at [176, 120] on h4 "Style" at bounding box center [186, 116] width 55 height 35
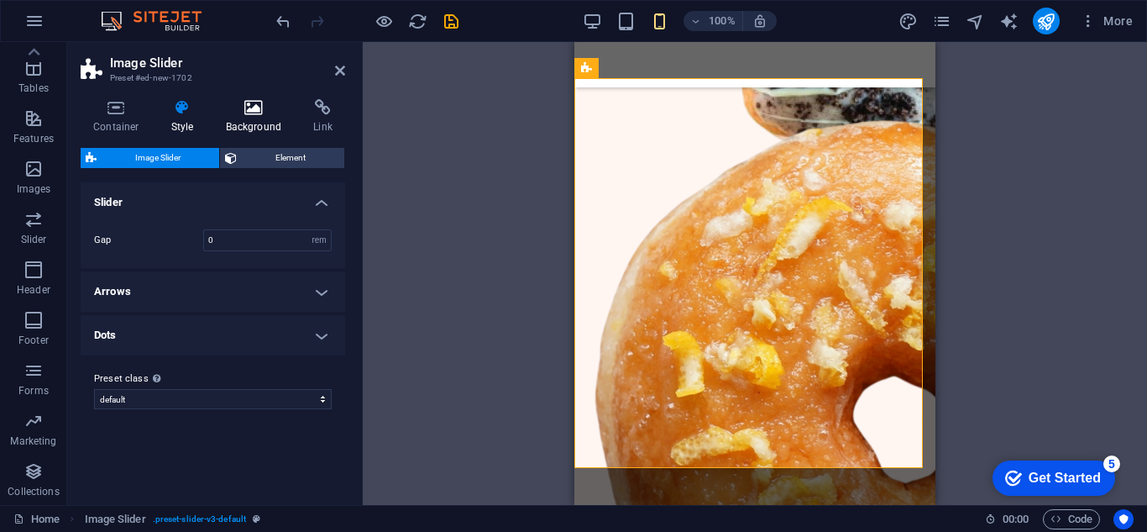
click at [258, 111] on icon at bounding box center [253, 107] width 81 height 17
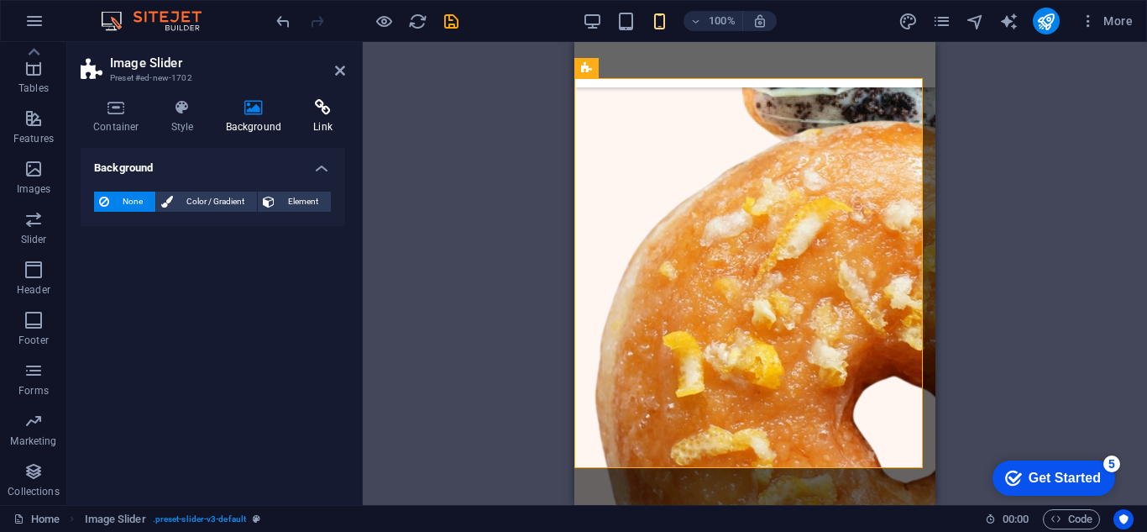
click at [330, 114] on icon at bounding box center [323, 107] width 45 height 17
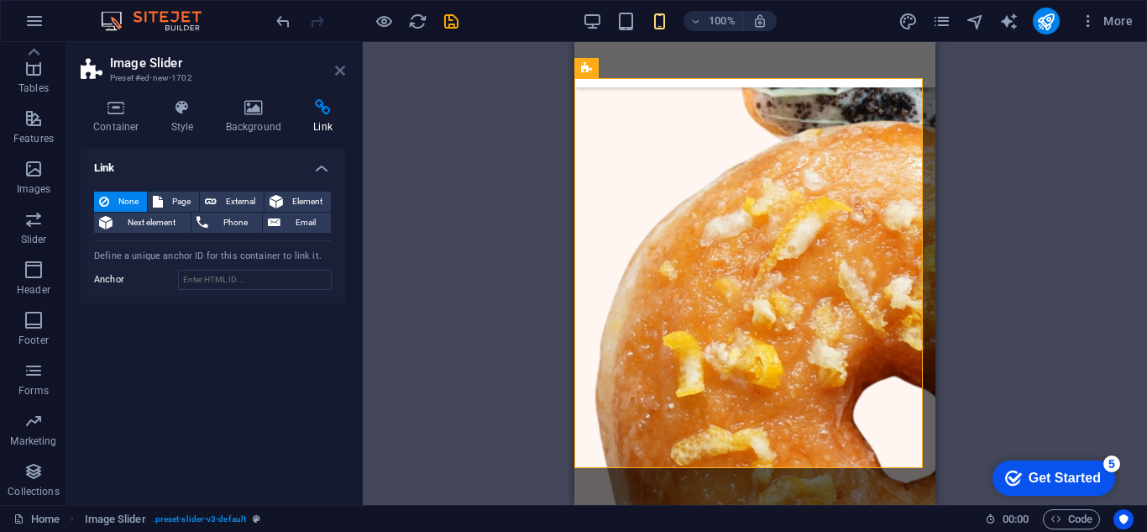
click at [339, 69] on icon at bounding box center [340, 70] width 10 height 13
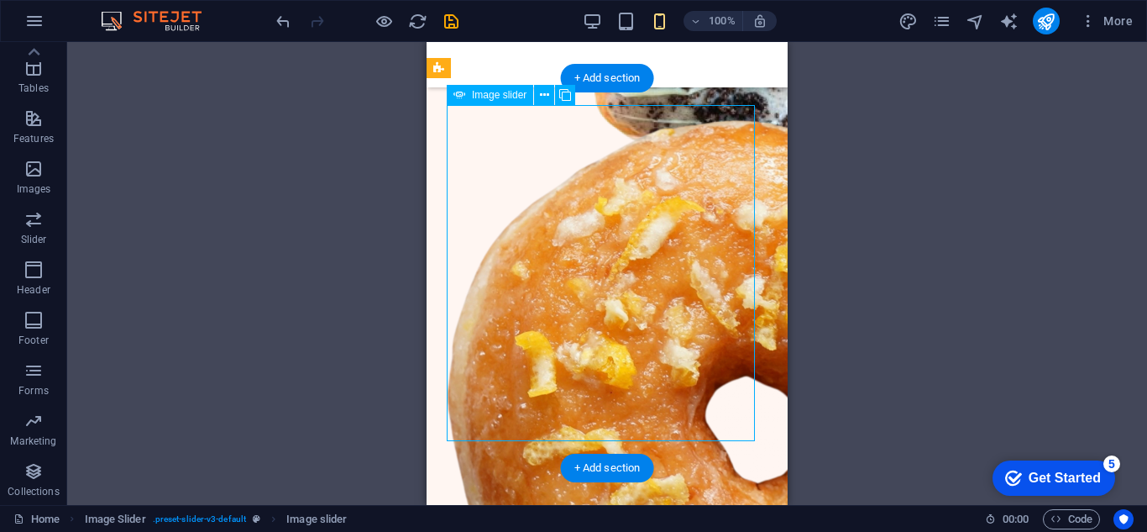
click at [538, 99] on button at bounding box center [544, 95] width 20 height 20
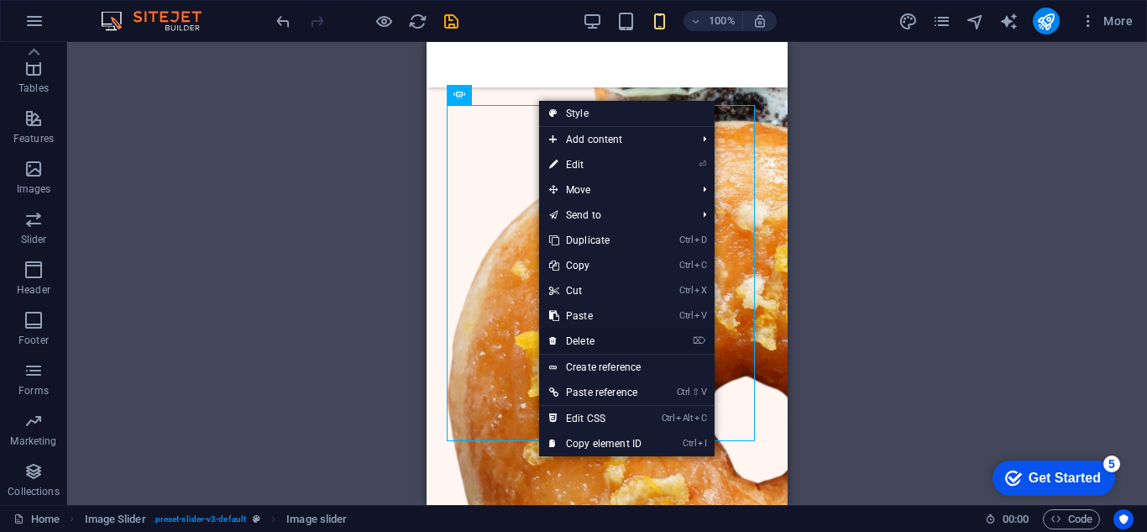
click at [591, 342] on link "⌦ Delete" at bounding box center [595, 340] width 113 height 25
